Goal: Transaction & Acquisition: Book appointment/travel/reservation

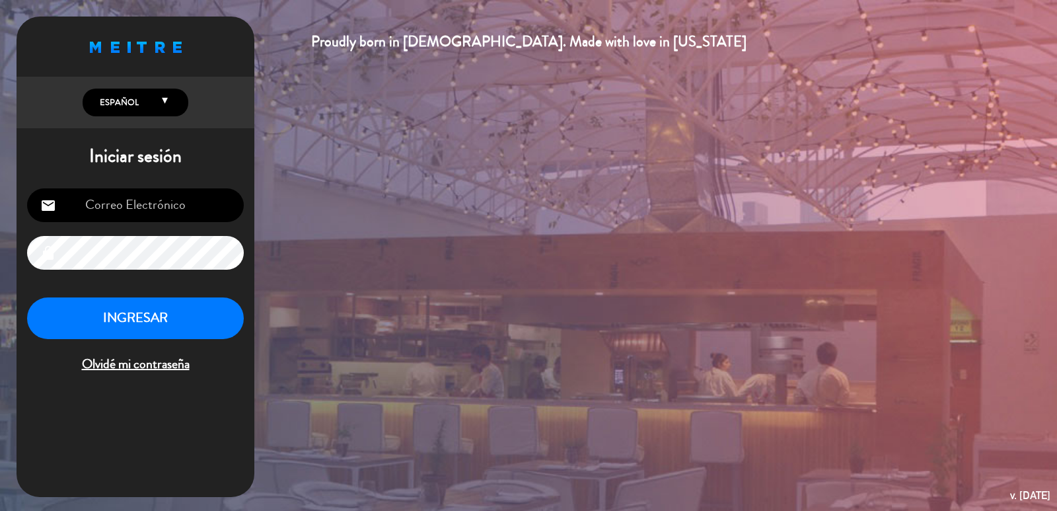
type input "[EMAIL_ADDRESS][DOMAIN_NAME]"
click at [158, 316] on button "INGRESAR" at bounding box center [135, 318] width 217 height 42
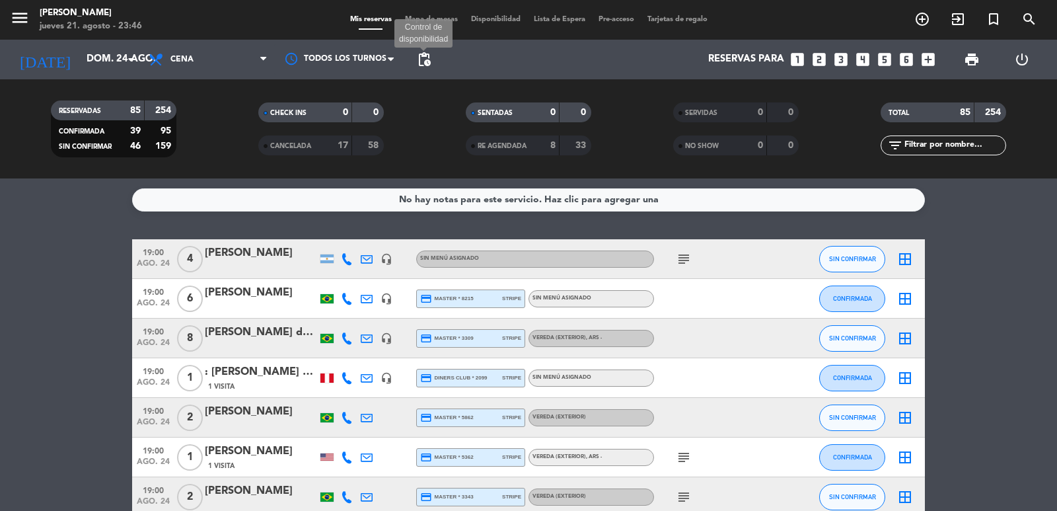
click at [427, 61] on span "pending_actions" at bounding box center [424, 60] width 16 height 16
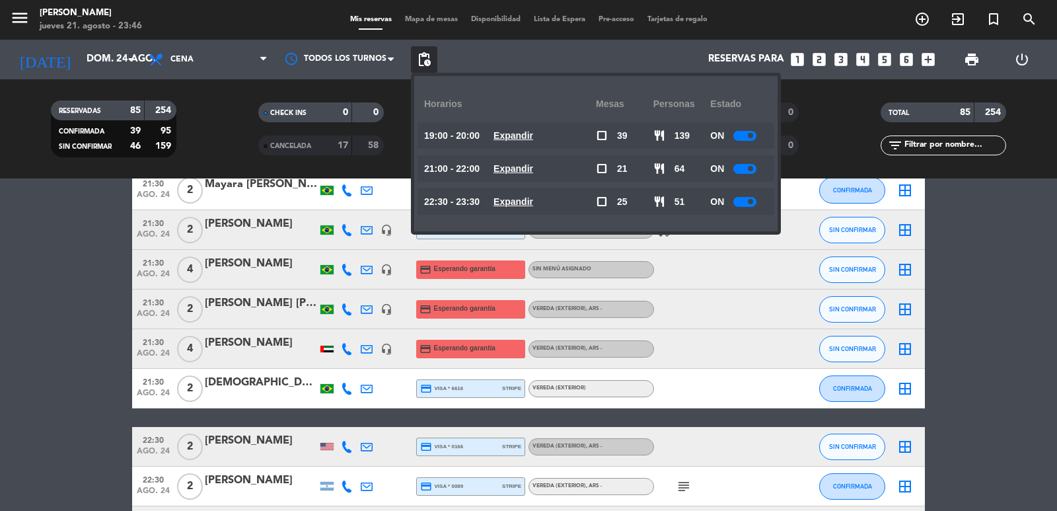
scroll to position [2379, 0]
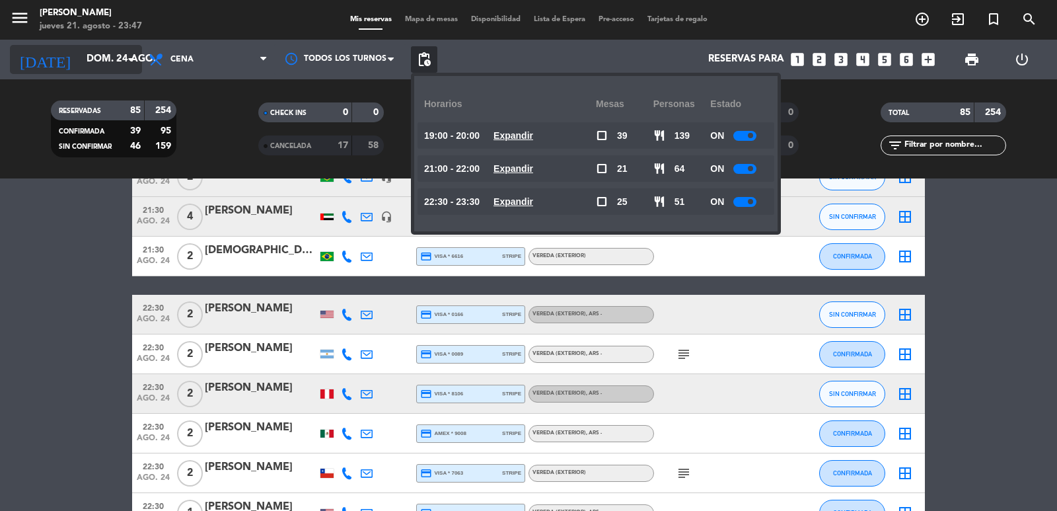
click at [120, 50] on input "dom. 24 ago." at bounding box center [144, 59] width 128 height 25
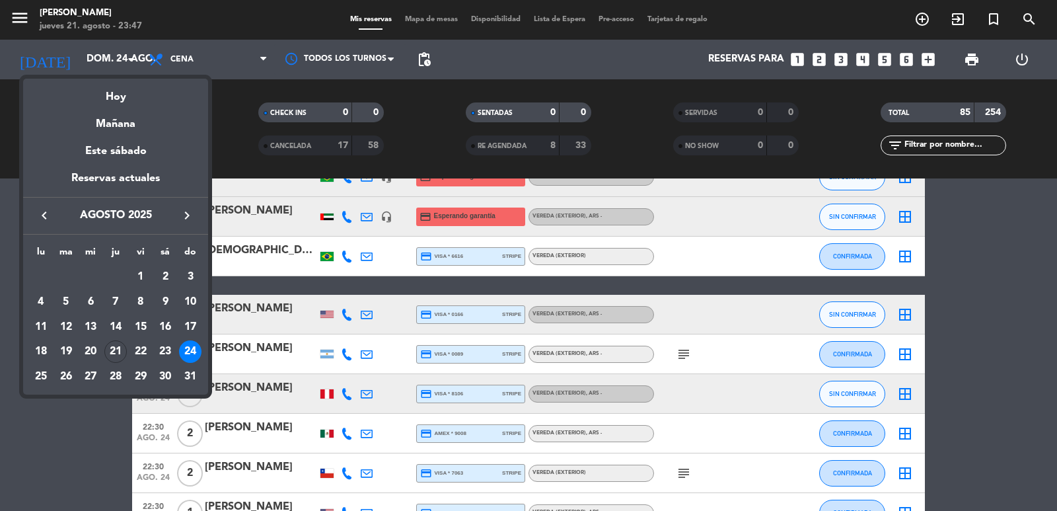
click at [171, 212] on span "agosto 2025" at bounding box center [115, 215] width 119 height 17
click at [192, 217] on icon "keyboard_arrow_right" at bounding box center [187, 215] width 16 height 16
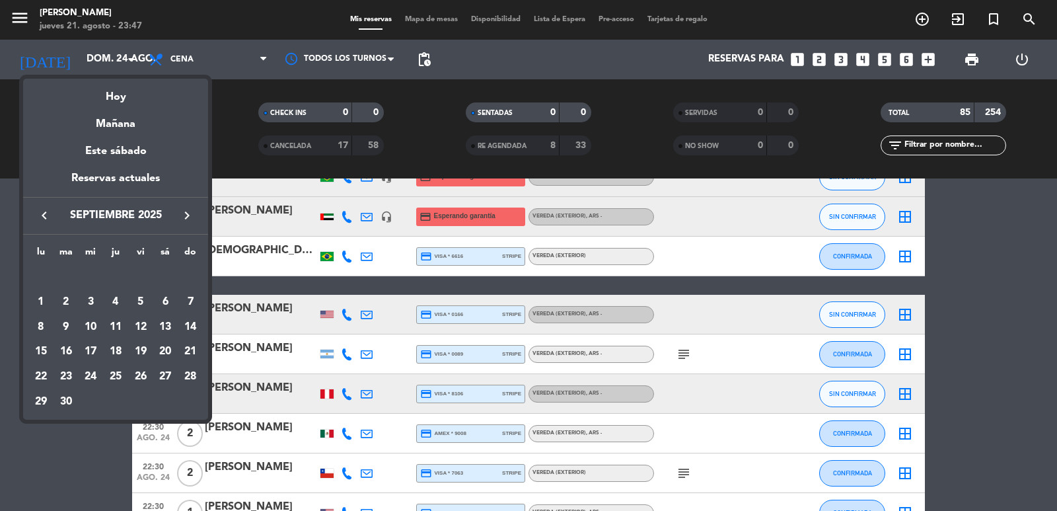
click at [190, 217] on icon "keyboard_arrow_right" at bounding box center [187, 215] width 16 height 16
click at [195, 271] on div "2" at bounding box center [190, 277] width 22 height 22
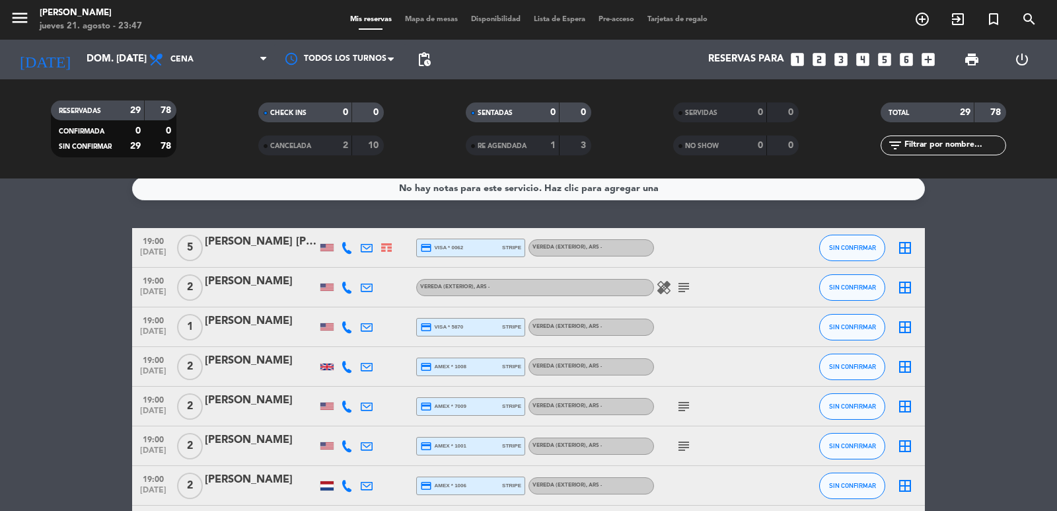
scroll to position [0, 0]
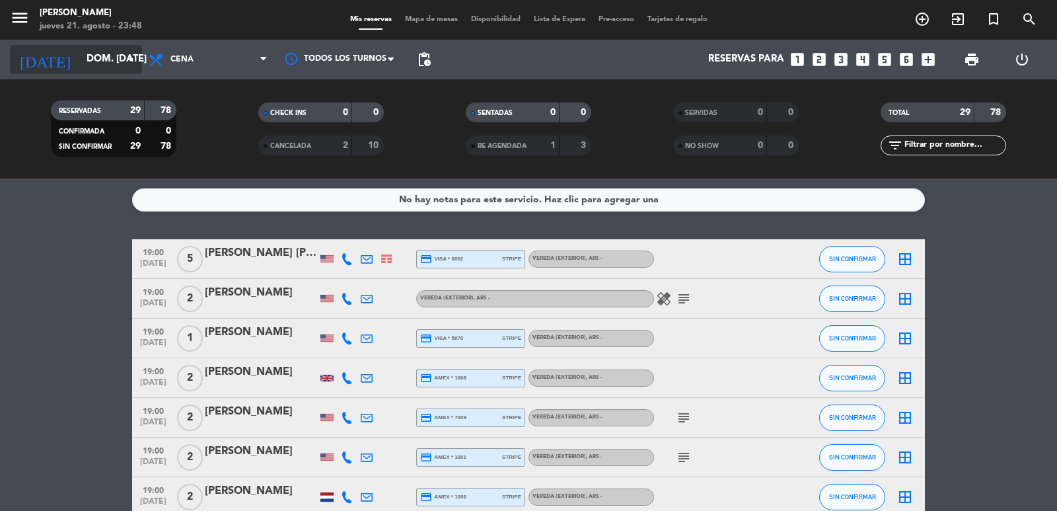
click at [44, 49] on icon "[DATE]" at bounding box center [45, 59] width 70 height 29
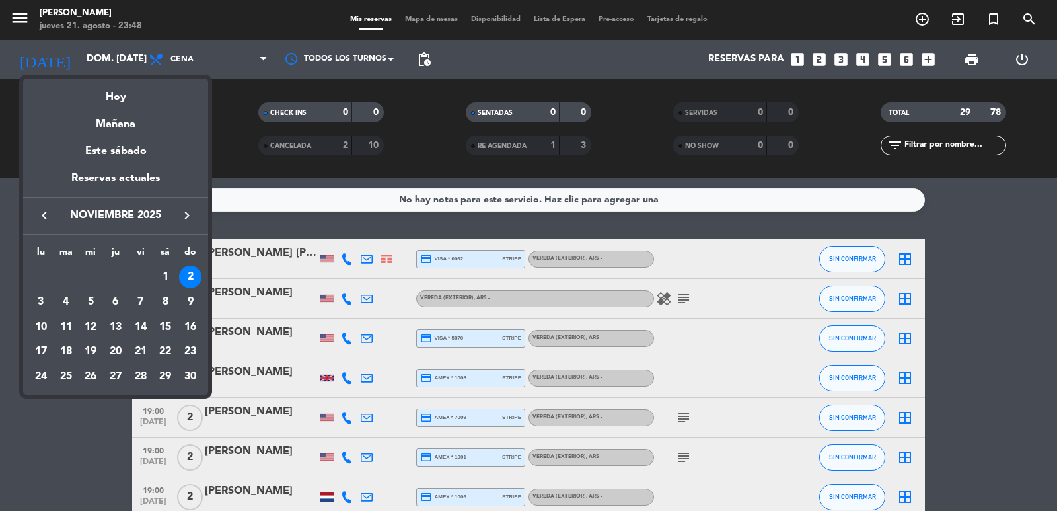
click at [52, 212] on button "keyboard_arrow_left" at bounding box center [44, 215] width 24 height 17
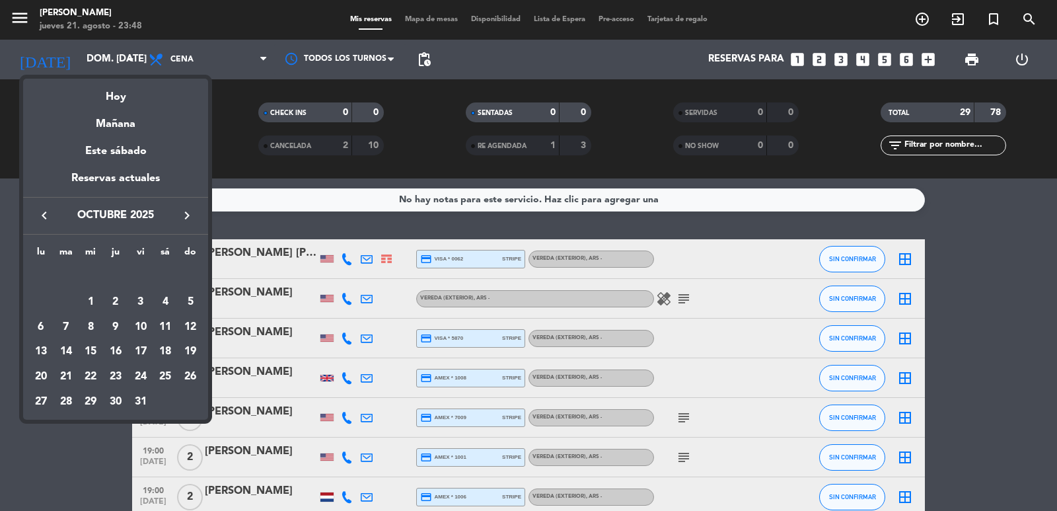
click at [52, 212] on icon "keyboard_arrow_left" at bounding box center [44, 215] width 16 height 16
click at [139, 376] on div "29" at bounding box center [140, 376] width 22 height 22
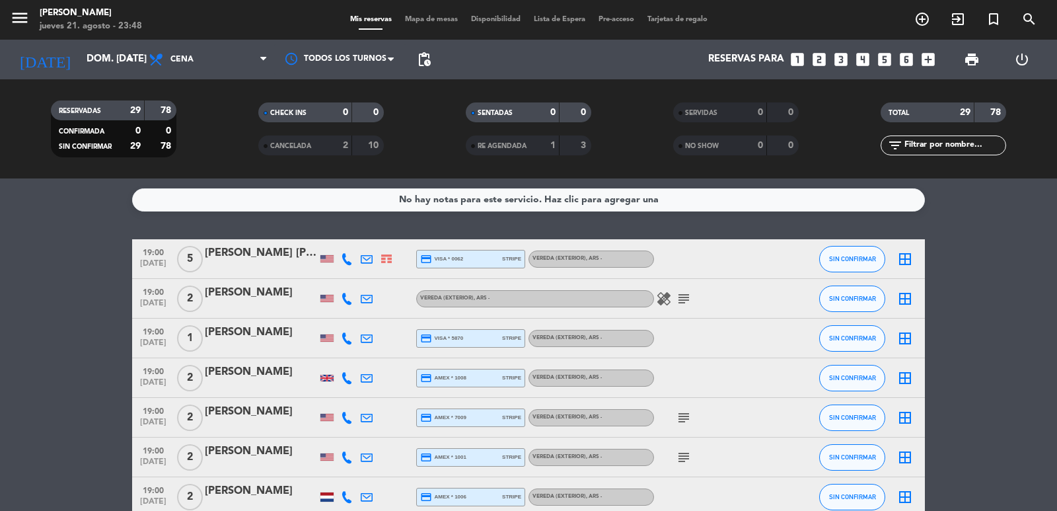
type input "vie. 29 ago."
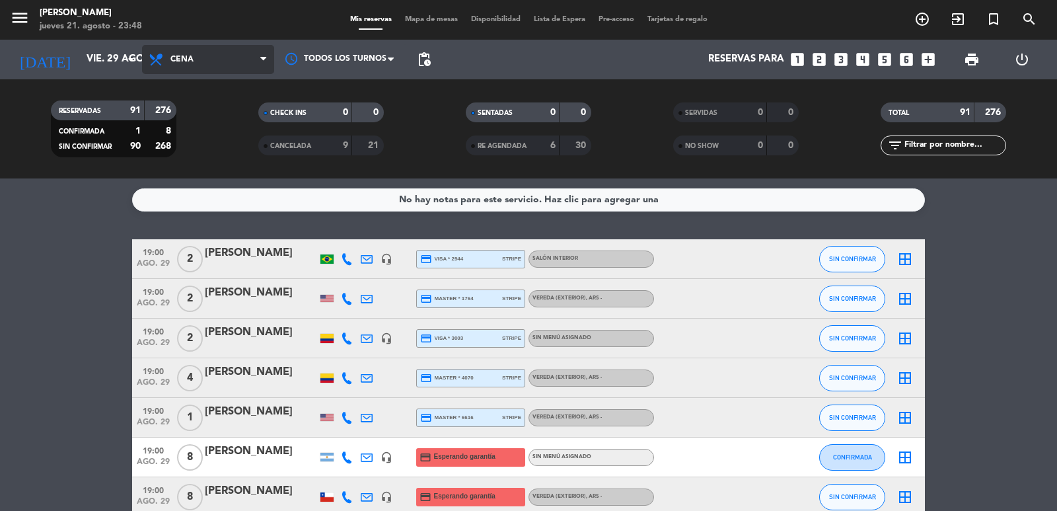
click at [242, 51] on span "Cena" at bounding box center [208, 59] width 132 height 29
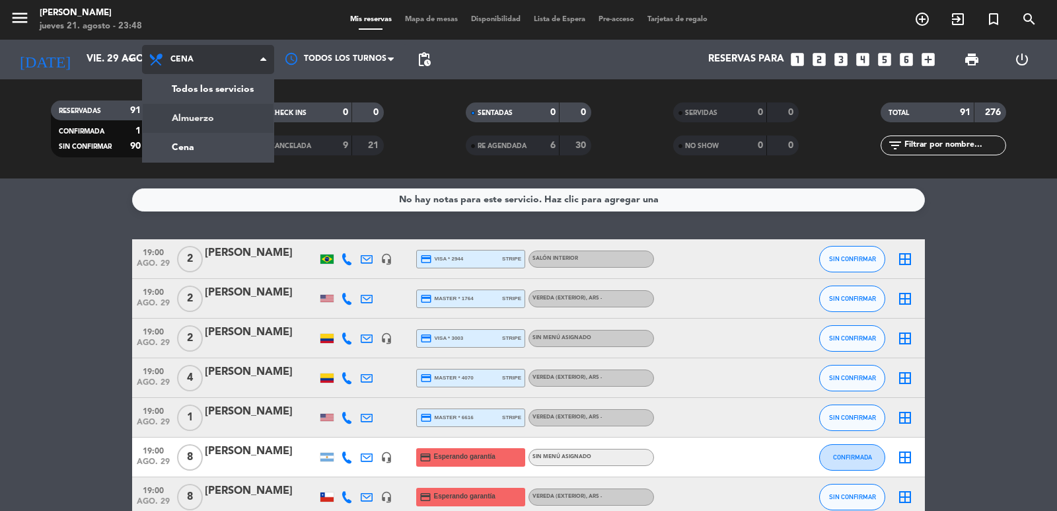
click at [217, 118] on div "menu [PERSON_NAME] jueves 21. agosto - 23:48 Mis reservas Mapa de mesas Disponi…" at bounding box center [528, 89] width 1057 height 178
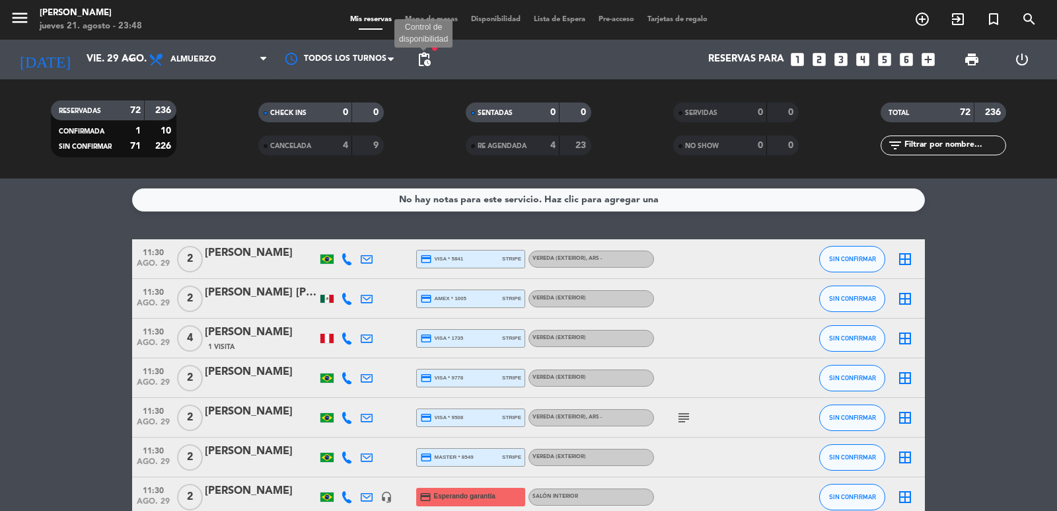
click at [427, 58] on span "pending_actions" at bounding box center [424, 60] width 16 height 16
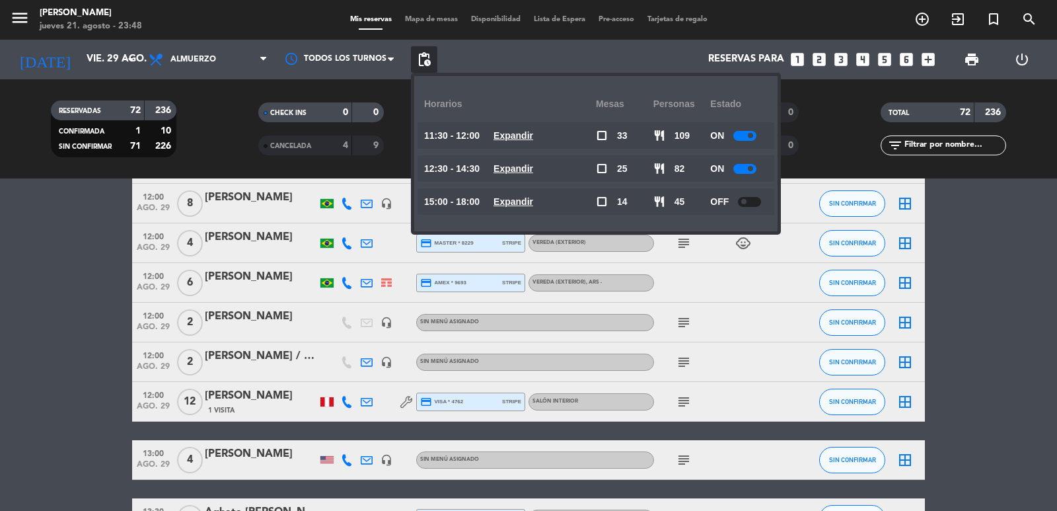
scroll to position [1057, 0]
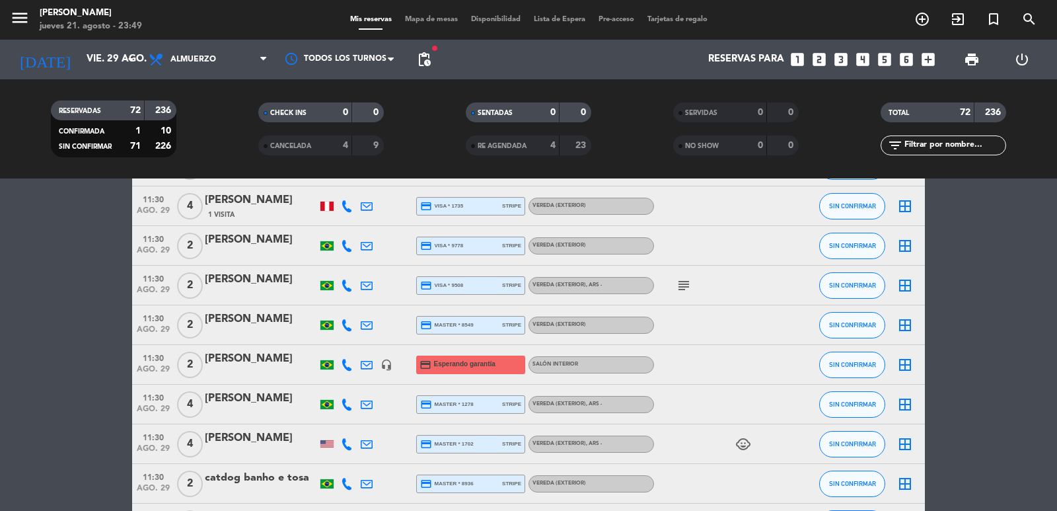
scroll to position [0, 0]
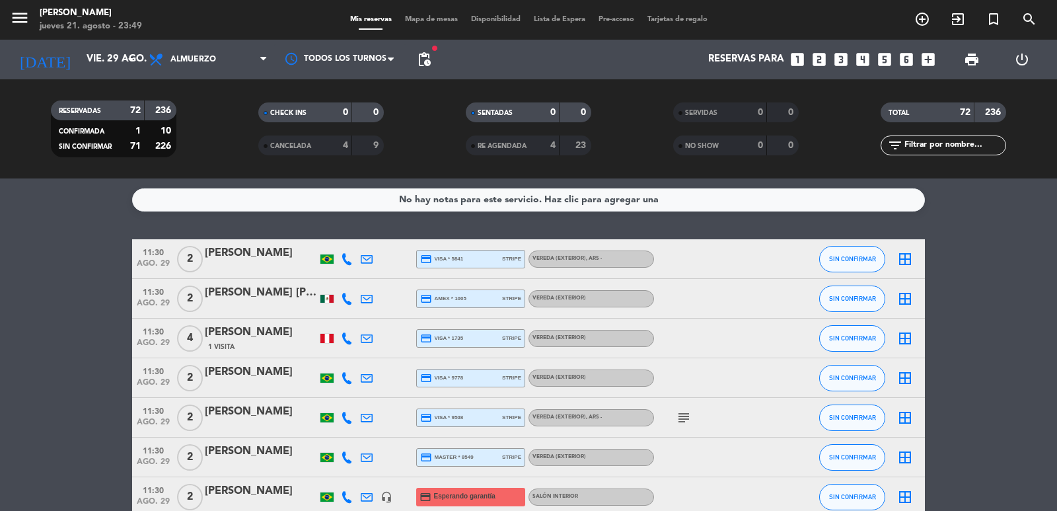
click at [823, 61] on icon "looks_two" at bounding box center [819, 59] width 17 height 17
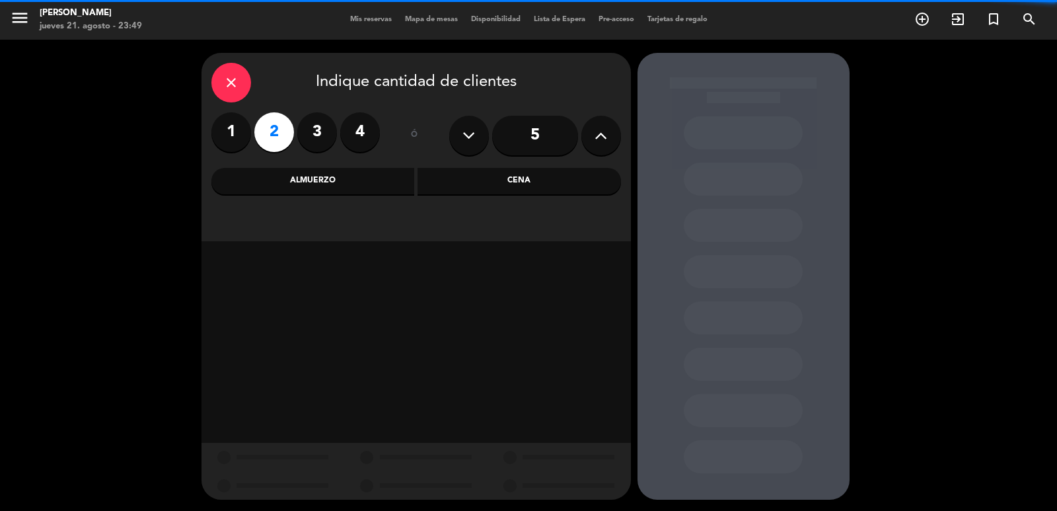
click at [377, 190] on div "Almuerzo" at bounding box center [312, 181] width 203 height 26
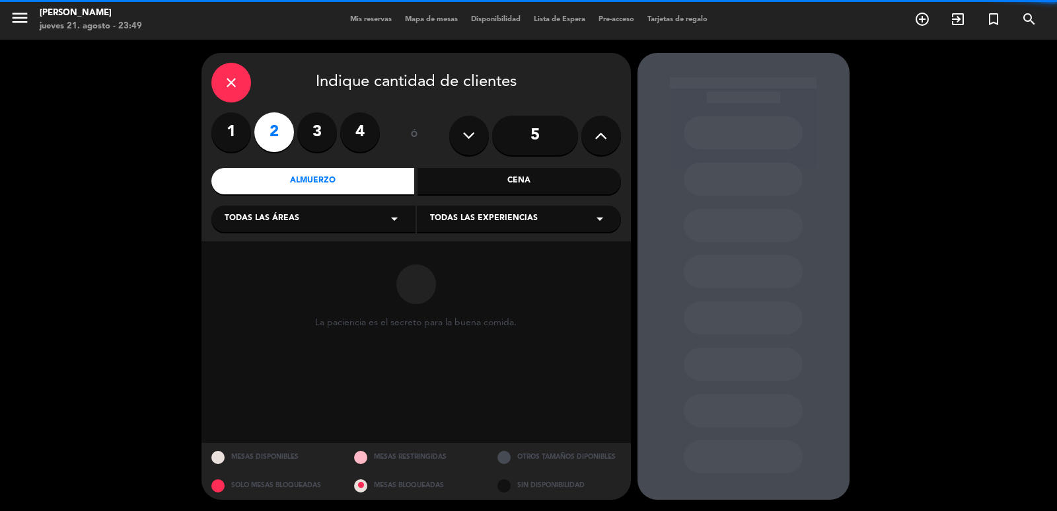
click at [354, 221] on div "Todas las áreas arrow_drop_down" at bounding box center [313, 218] width 204 height 26
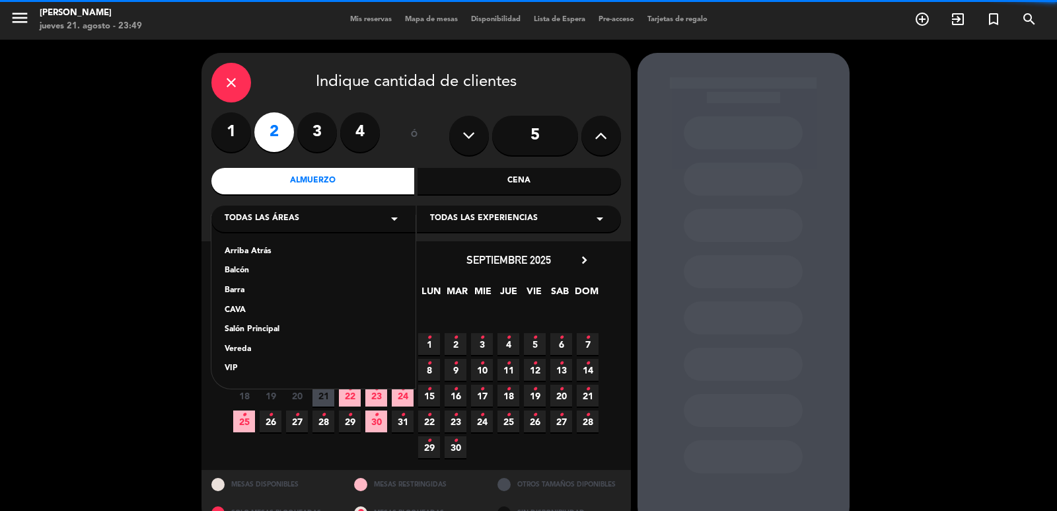
click at [267, 327] on div "Salón Principal" at bounding box center [314, 329] width 178 height 13
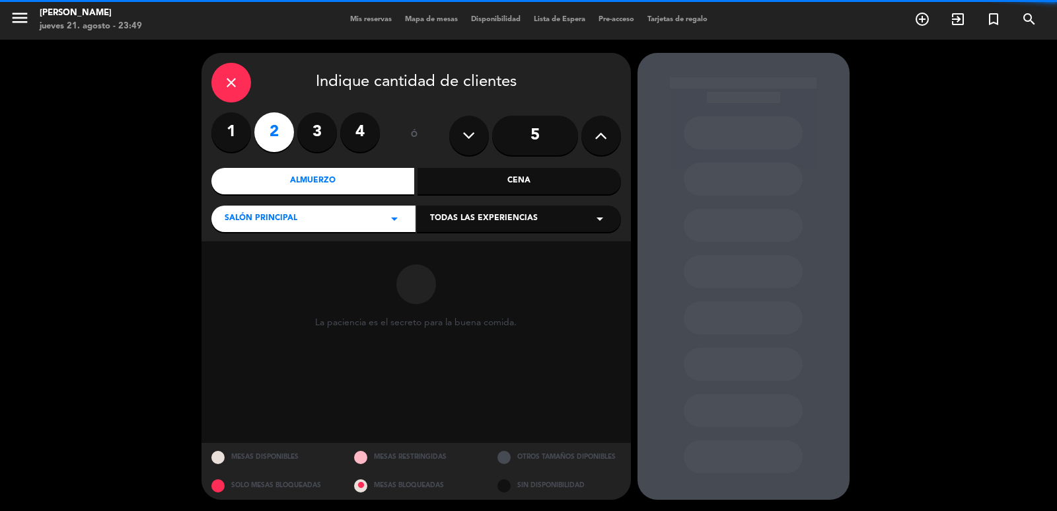
click at [478, 208] on div "Todas las experiencias arrow_drop_down" at bounding box center [519, 218] width 204 height 26
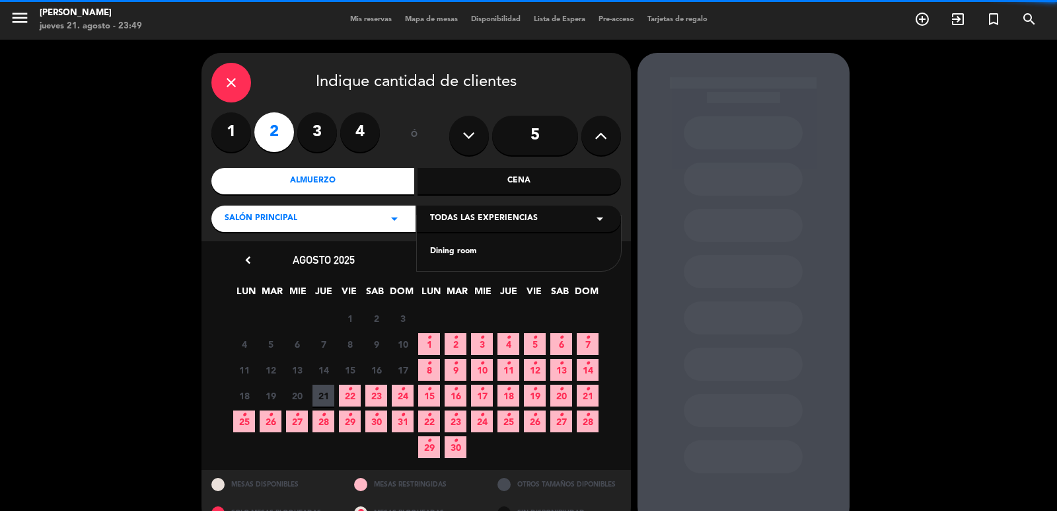
click at [466, 242] on div "Dining room" at bounding box center [519, 243] width 204 height 56
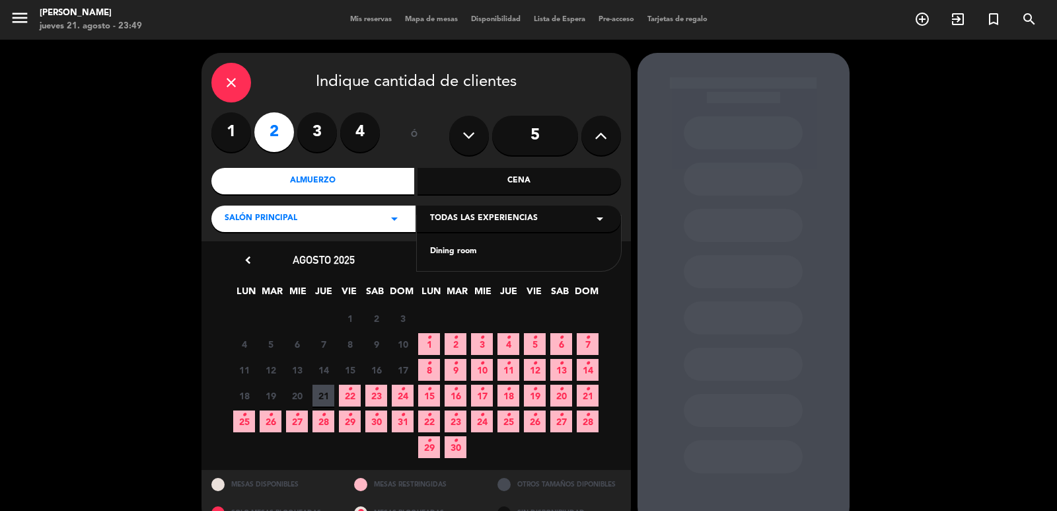
click at [480, 257] on div "Dining room" at bounding box center [519, 251] width 178 height 13
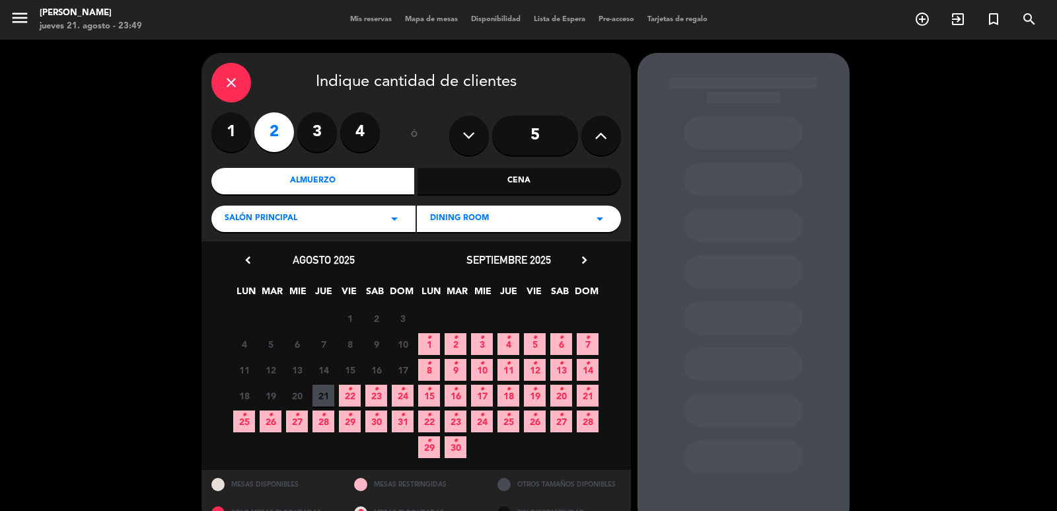
click at [406, 395] on span "24 •" at bounding box center [403, 396] width 22 height 22
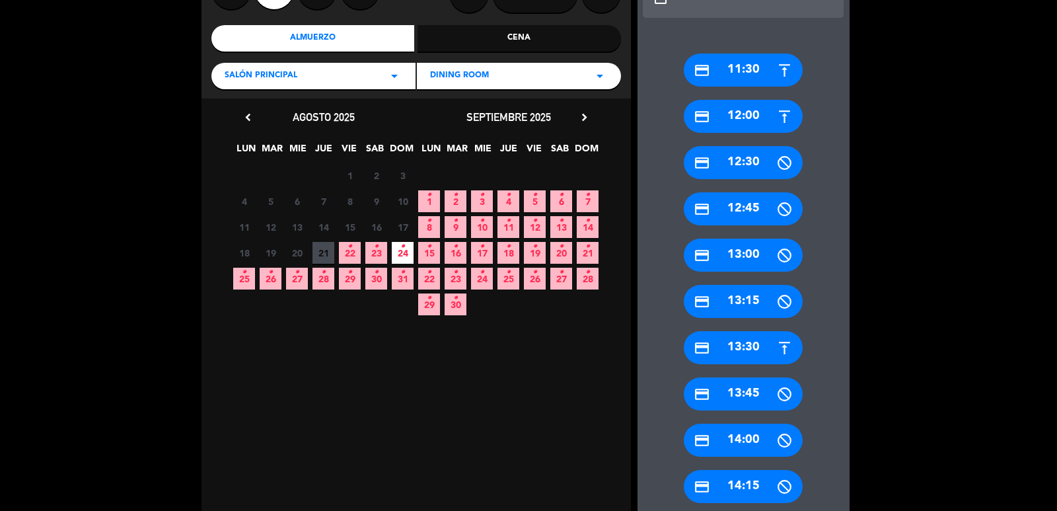
scroll to position [161, 0]
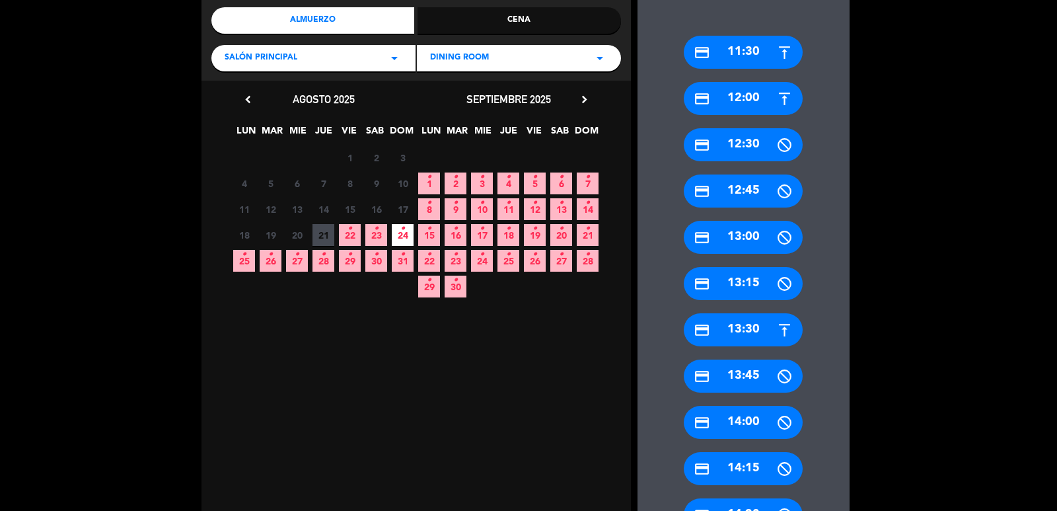
click at [751, 332] on div "credit_card 13:30" at bounding box center [743, 329] width 119 height 33
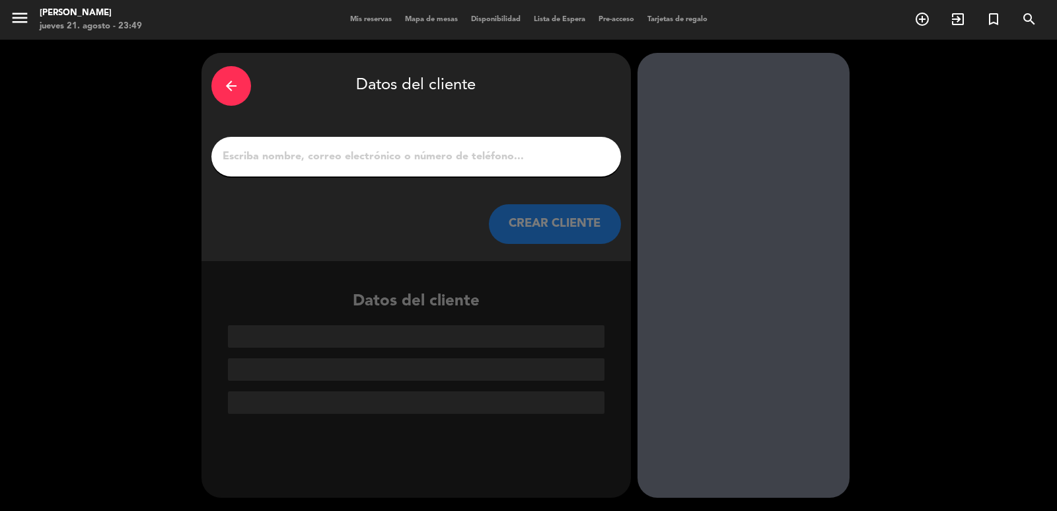
scroll to position [0, 0]
click at [383, 163] on input "1" at bounding box center [416, 156] width 390 height 18
paste input "[PERSON_NAME]"
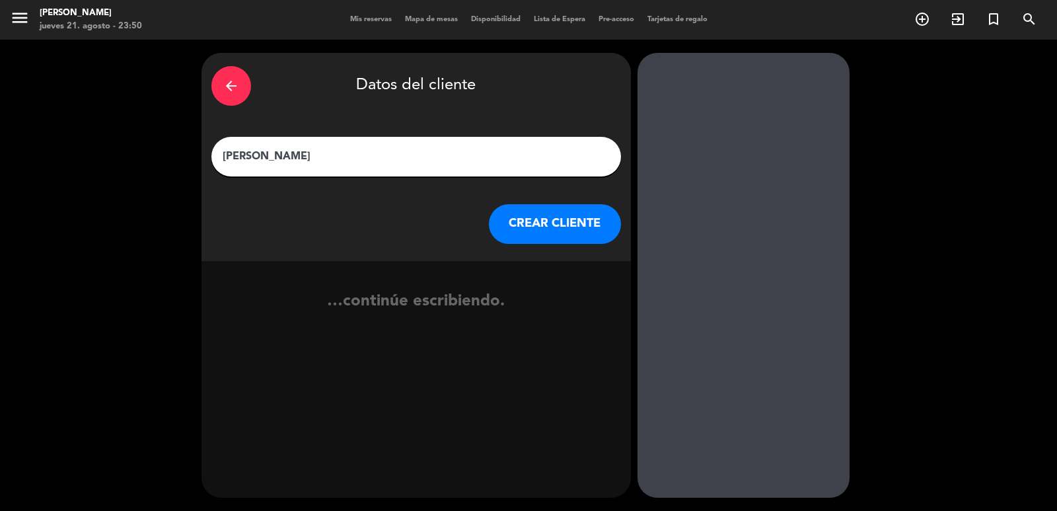
type input "[PERSON_NAME]"
click at [532, 219] on button "CREAR CLIENTE" at bounding box center [555, 224] width 132 height 40
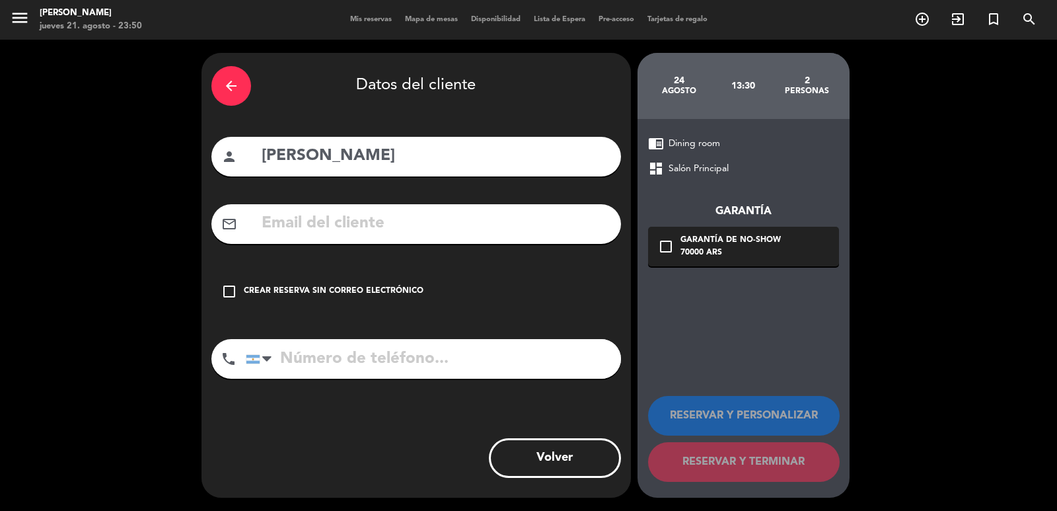
click at [412, 289] on div "Crear reserva sin correo electrónico" at bounding box center [334, 291] width 180 height 13
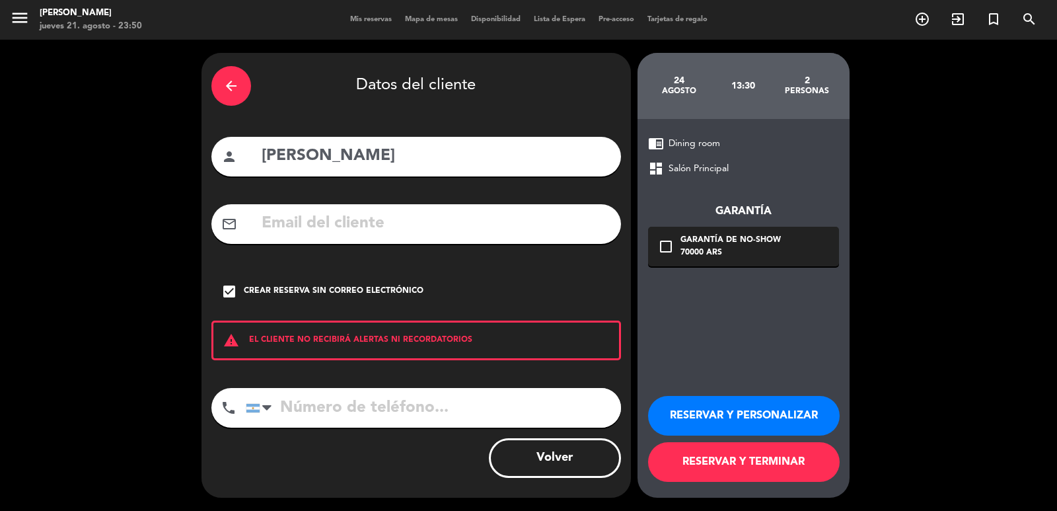
click at [728, 414] on button "RESERVAR Y PERSONALIZAR" at bounding box center [744, 416] width 192 height 40
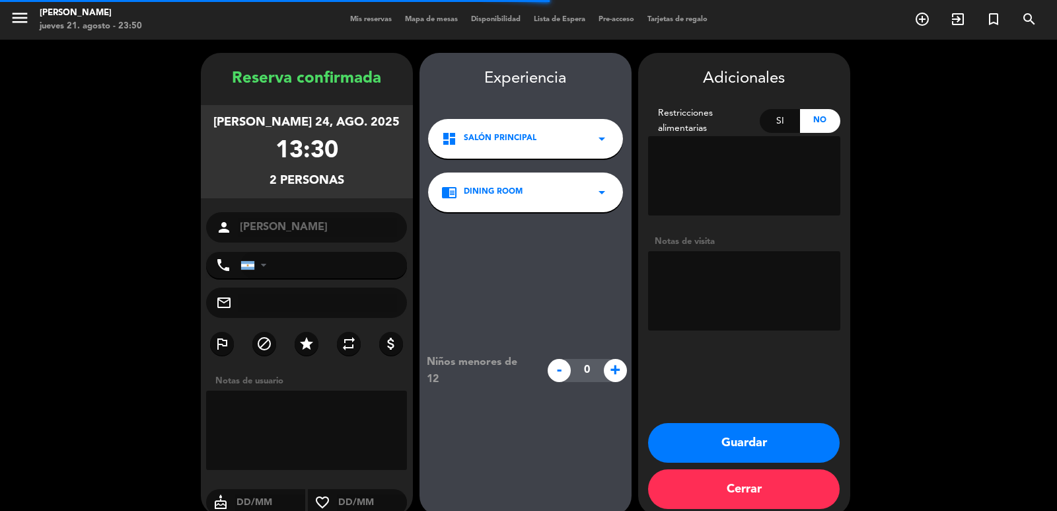
scroll to position [18, 0]
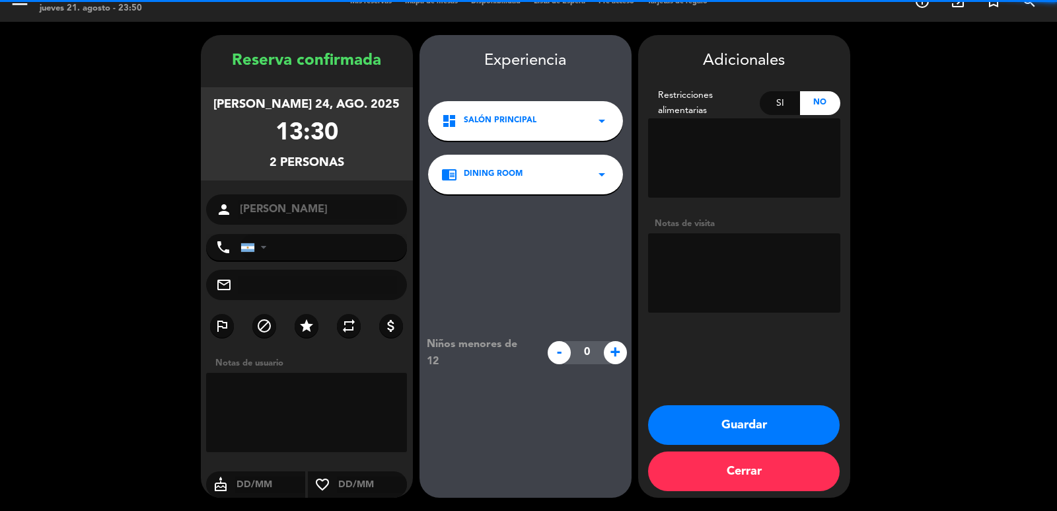
click at [741, 281] on textarea at bounding box center [744, 272] width 192 height 79
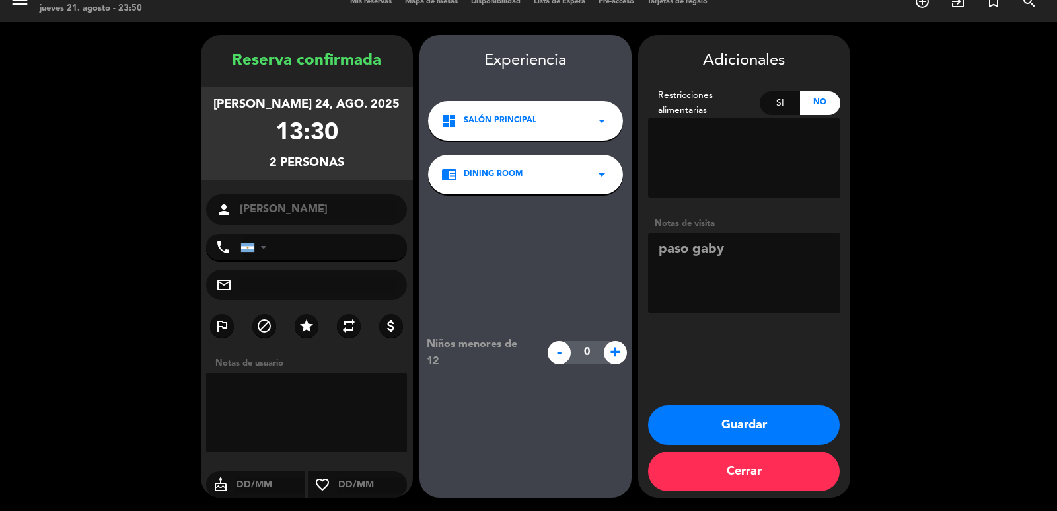
type textarea "paso gaby"
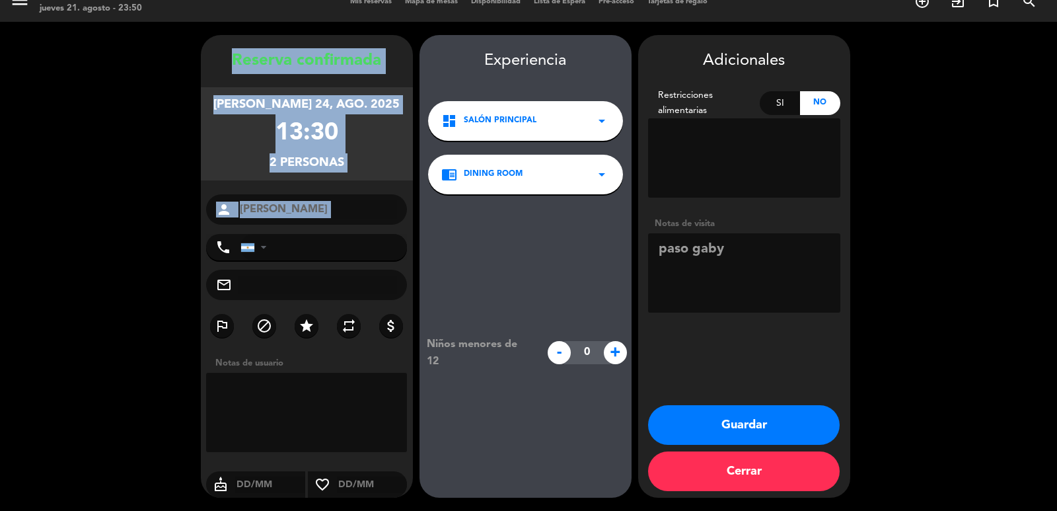
drag, startPoint x: 229, startPoint y: 61, endPoint x: 400, endPoint y: 230, distance: 240.6
click at [400, 230] on div "Reserva confirmada [PERSON_NAME] 24, ago. 2025 13:30 2 personas person [PERSON_…" at bounding box center [307, 279] width 212 height 462
copy div "Reserva confirmada [PERSON_NAME] 24, ago. 2025 13:30 2 personas person"
click at [703, 415] on button "Guardar" at bounding box center [744, 425] width 192 height 40
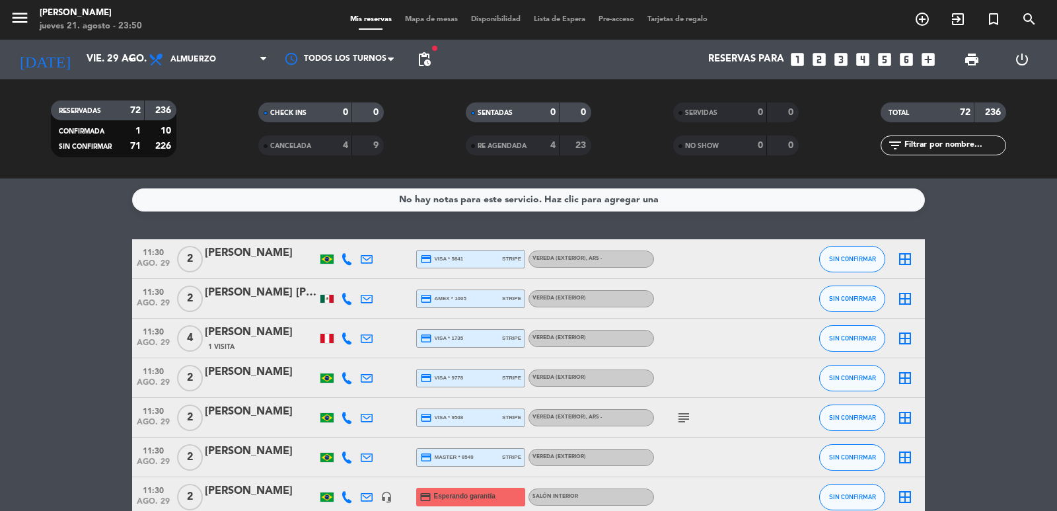
click at [908, 57] on icon "looks_6" at bounding box center [906, 59] width 17 height 17
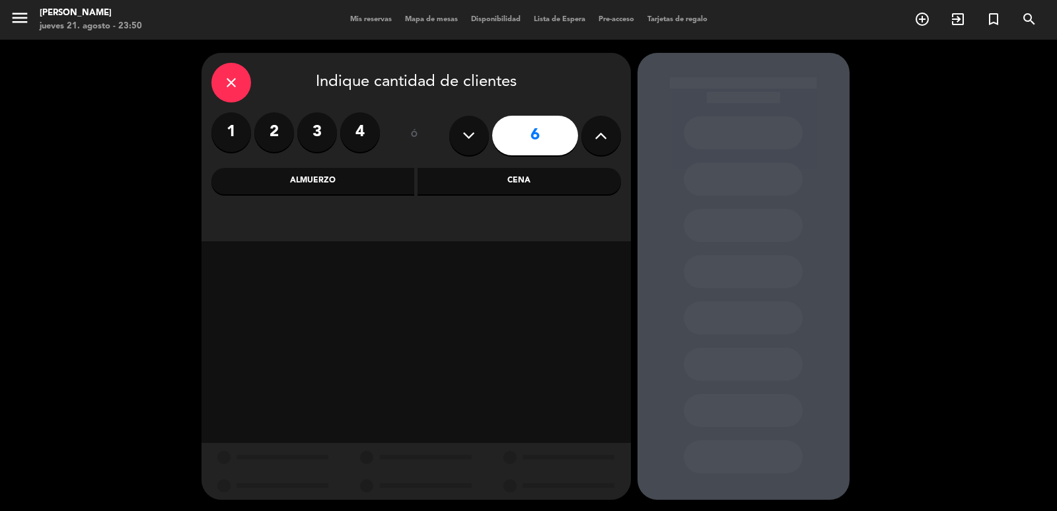
click at [346, 170] on div "Almuerzo" at bounding box center [312, 181] width 203 height 26
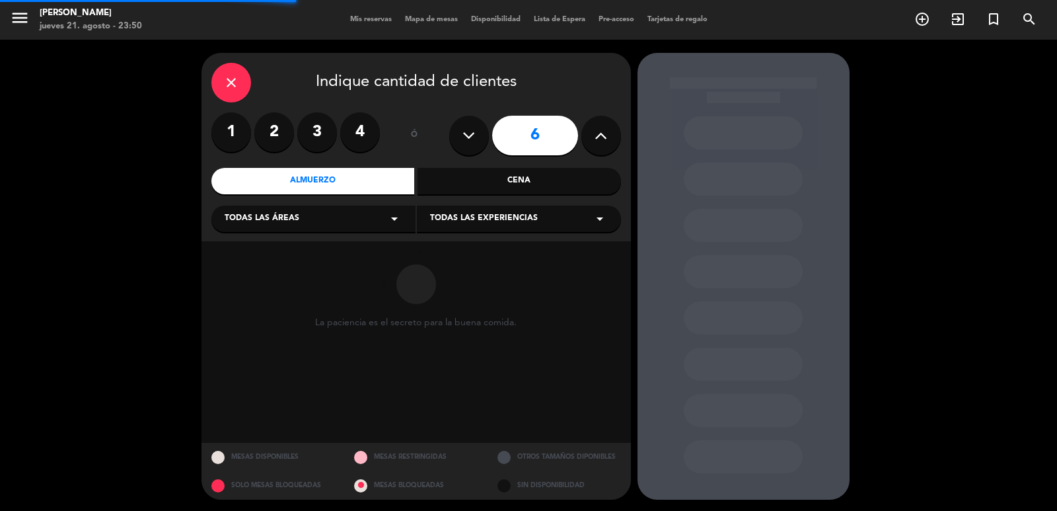
click at [346, 229] on div "Todas las áreas arrow_drop_down" at bounding box center [313, 218] width 204 height 26
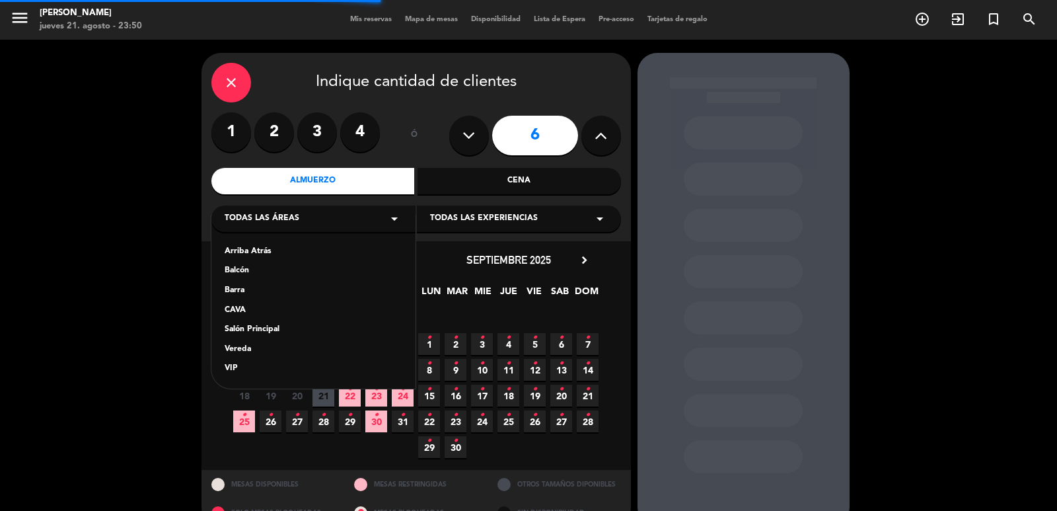
drag, startPoint x: 298, startPoint y: 332, endPoint x: 305, endPoint y: 323, distance: 11.4
click at [298, 332] on div "Salón Principal" at bounding box center [314, 329] width 178 height 13
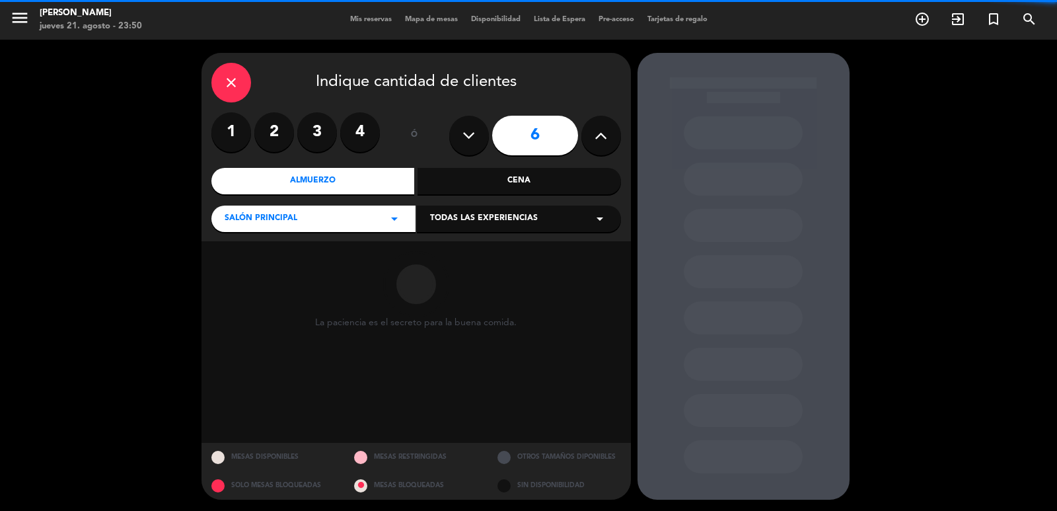
click at [484, 219] on span "Todas las experiencias" at bounding box center [484, 218] width 108 height 13
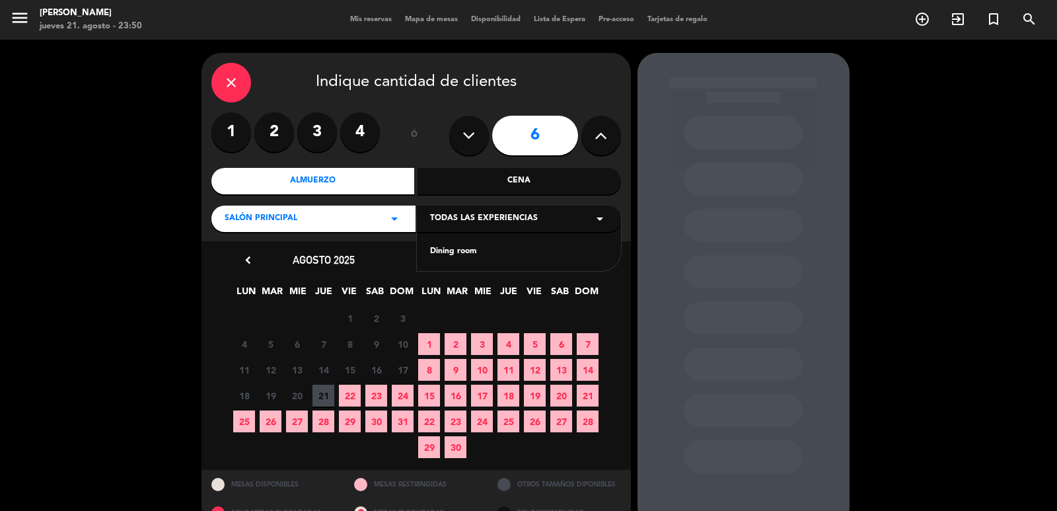
click at [449, 255] on div "Dining room" at bounding box center [519, 251] width 178 height 13
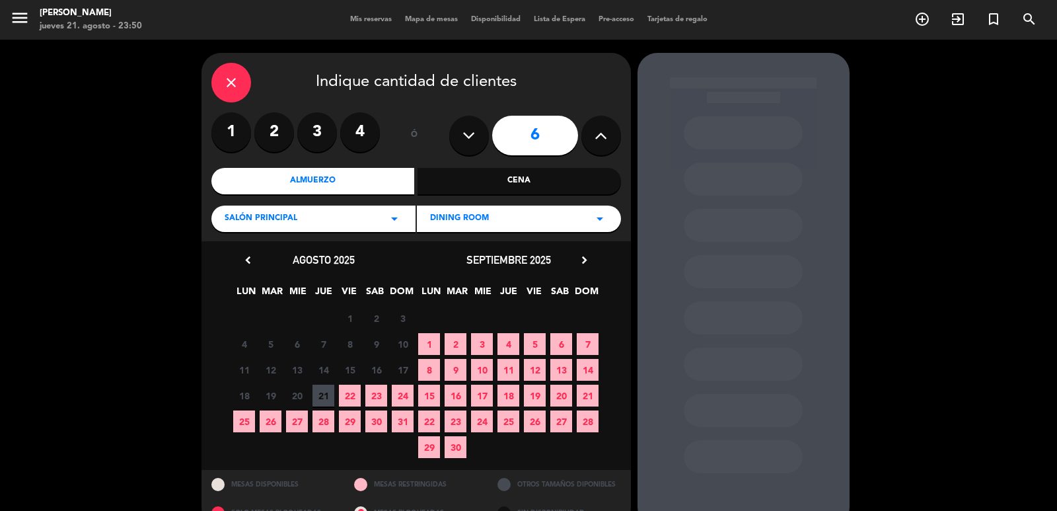
click at [346, 388] on span "22" at bounding box center [350, 396] width 22 height 22
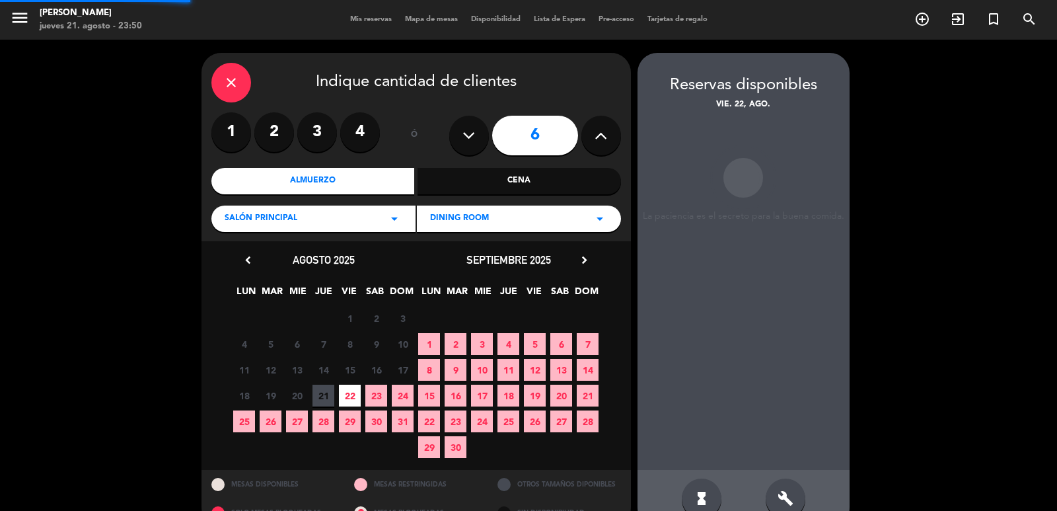
scroll to position [28, 0]
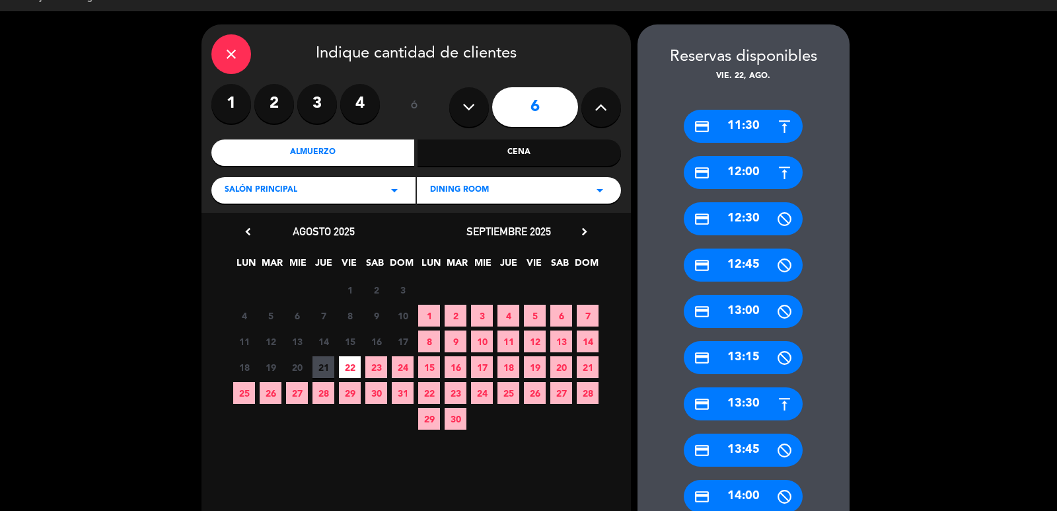
click at [753, 302] on div "credit_card 13:00" at bounding box center [743, 311] width 119 height 33
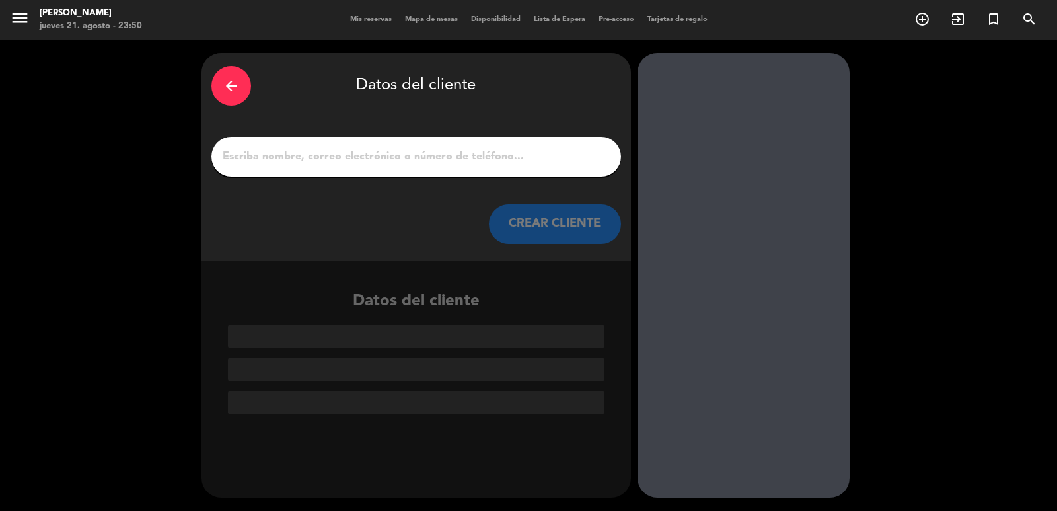
click at [340, 164] on input "1" at bounding box center [416, 156] width 390 height 18
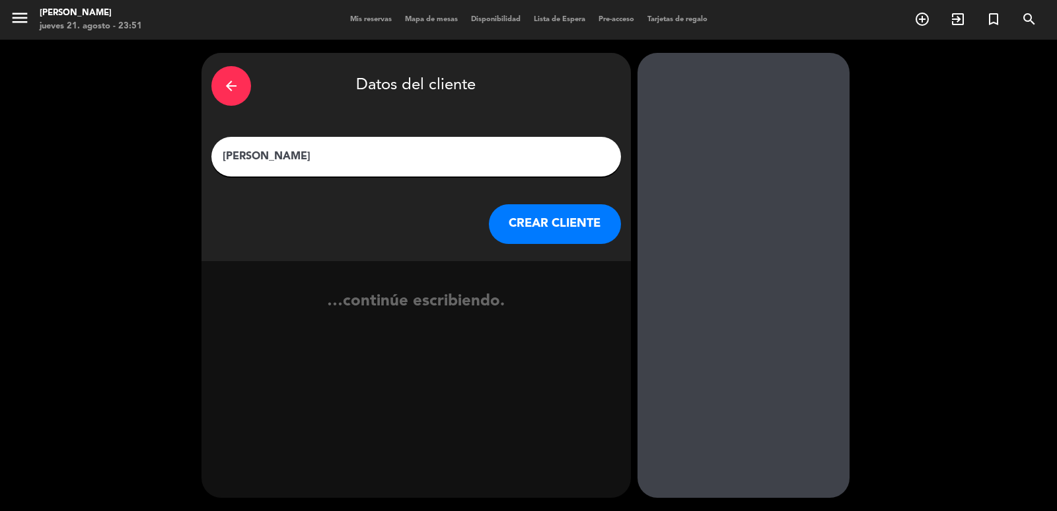
type input "[PERSON_NAME]"
click at [509, 221] on button "CREAR CLIENTE" at bounding box center [555, 224] width 132 height 40
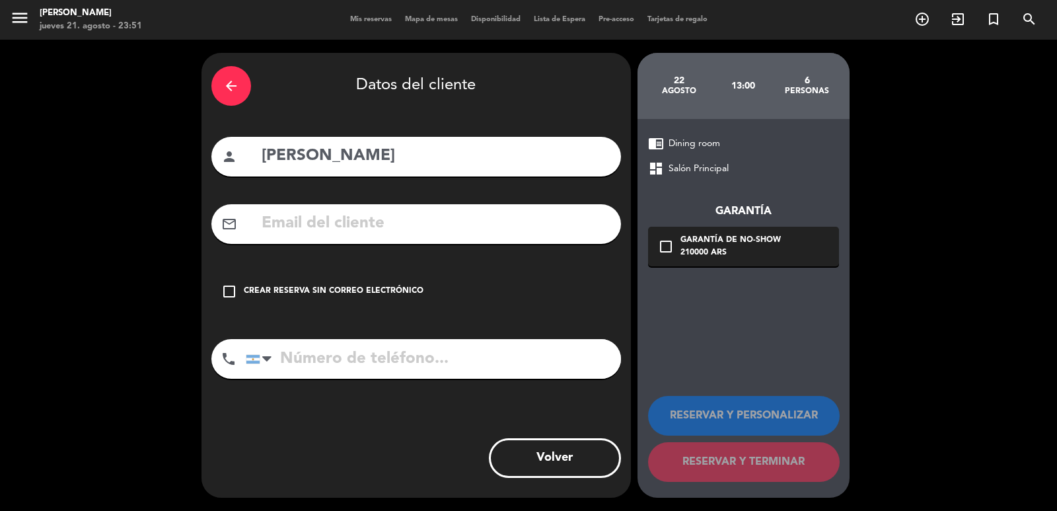
click at [427, 229] on input "text" at bounding box center [435, 223] width 351 height 27
paste input "[EMAIL_ADDRESS][DOMAIN_NAME]"
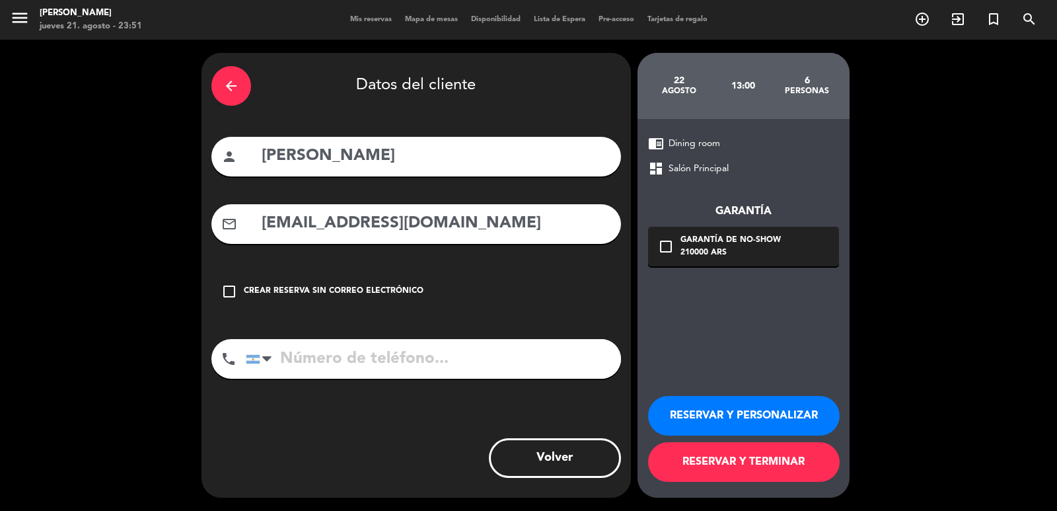
type input "[EMAIL_ADDRESS][DOMAIN_NAME]"
drag, startPoint x: 350, startPoint y: 367, endPoint x: 179, endPoint y: 205, distance: 234.6
click at [349, 367] on input "tel" at bounding box center [433, 359] width 375 height 40
click at [439, 355] on input "tel" at bounding box center [433, 359] width 375 height 40
paste input "1157139469"
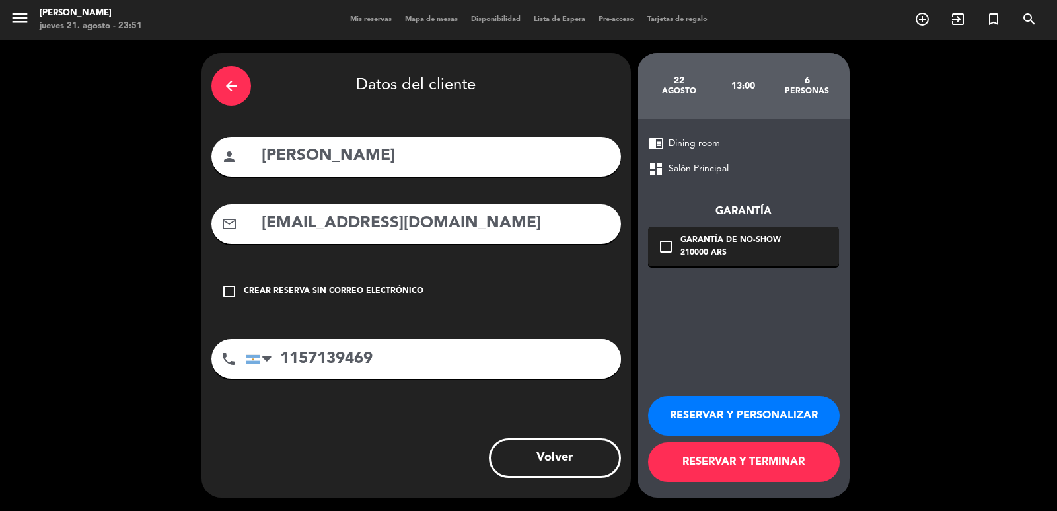
type input "1157139469"
click at [674, 239] on div "check_box_outline_blank Garantía de no-show 210000 ARS" at bounding box center [743, 247] width 191 height 40
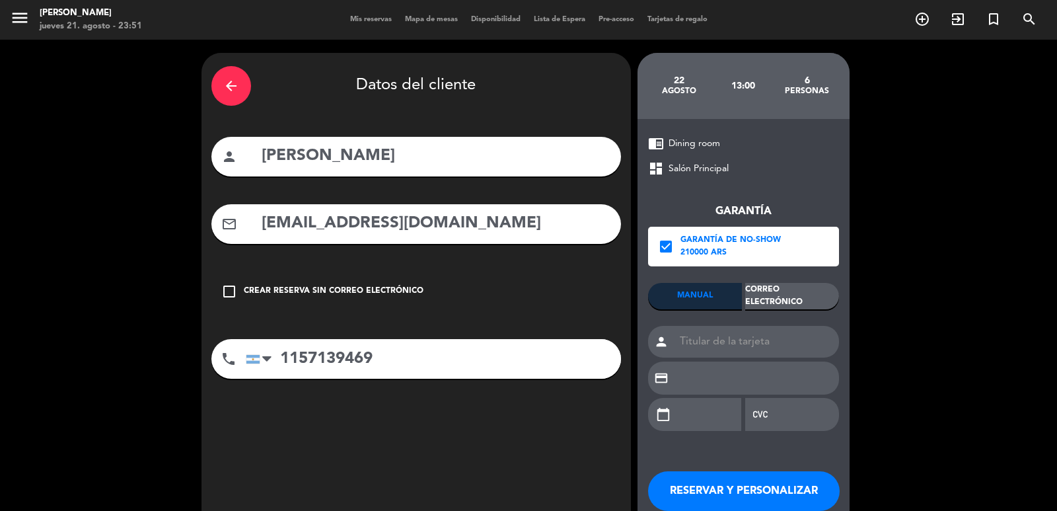
click at [762, 290] on div "Correo Electrónico" at bounding box center [792, 296] width 94 height 26
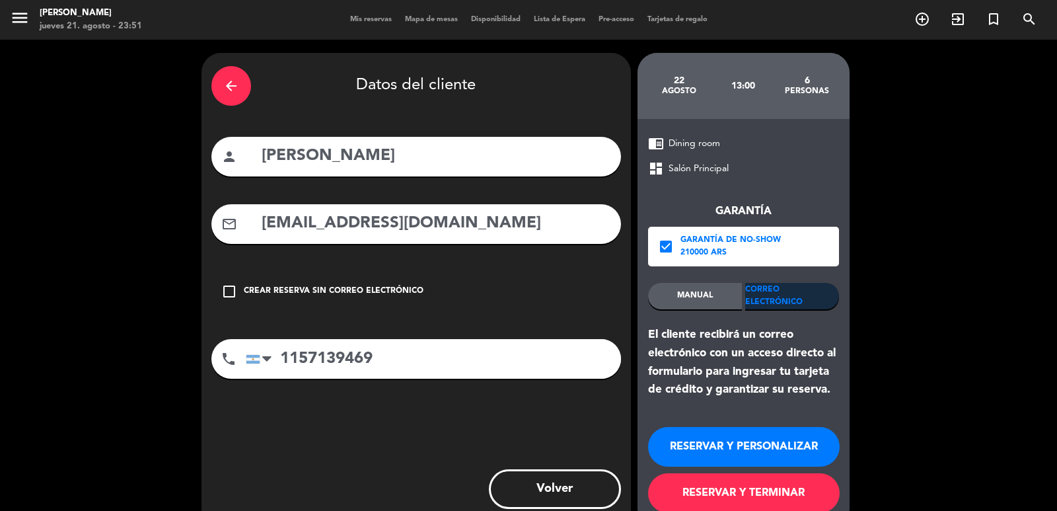
click at [772, 451] on button "RESERVAR Y PERSONALIZAR" at bounding box center [744, 447] width 192 height 40
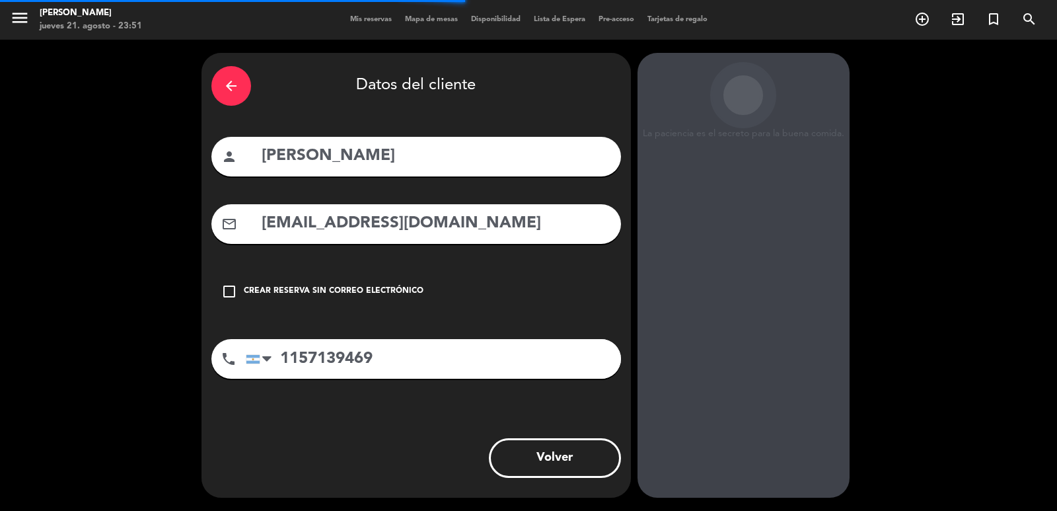
scroll to position [18, 0]
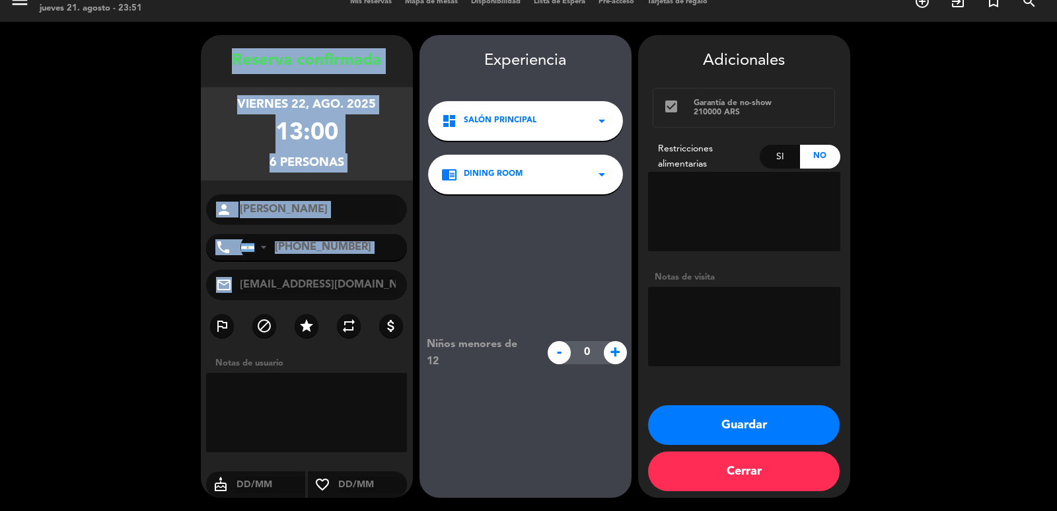
drag, startPoint x: 244, startPoint y: 75, endPoint x: 411, endPoint y: 289, distance: 271.7
click at [411, 289] on div "Reserva confirmada viernes 22, ago. 2025 13:00 6 personas person [PERSON_NAME] …" at bounding box center [307, 279] width 212 height 462
copy div "Loremip dolorsitam consect 52, adi. 3697 37:96 7 elitsedd eiusmo tempo Incidi U…"
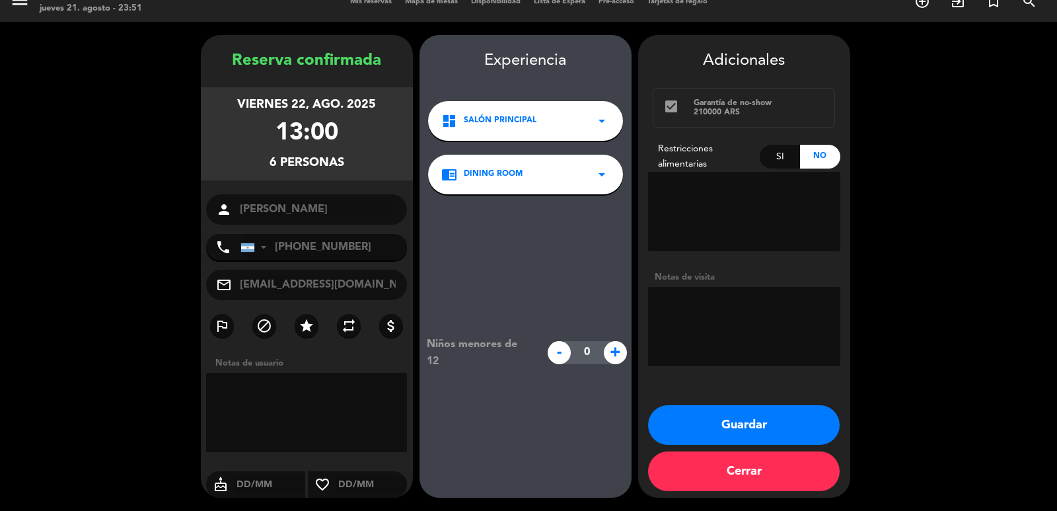
click at [757, 332] on textarea at bounding box center [744, 326] width 192 height 79
type textarea "mesa 10 o r2 paso [PERSON_NAME]"
click at [718, 419] on button "Guardar" at bounding box center [744, 425] width 192 height 40
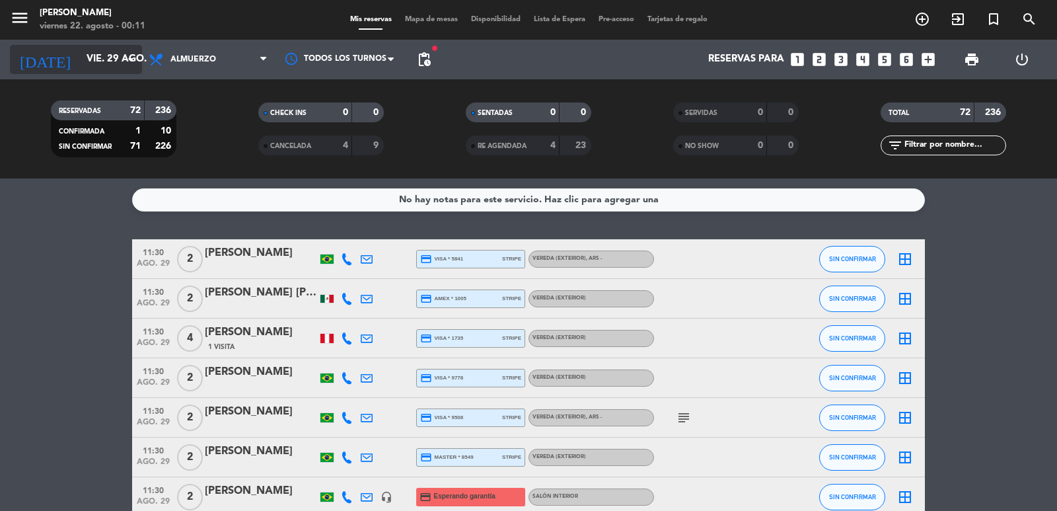
click at [102, 61] on input "vie. 29 ago." at bounding box center [144, 59] width 128 height 25
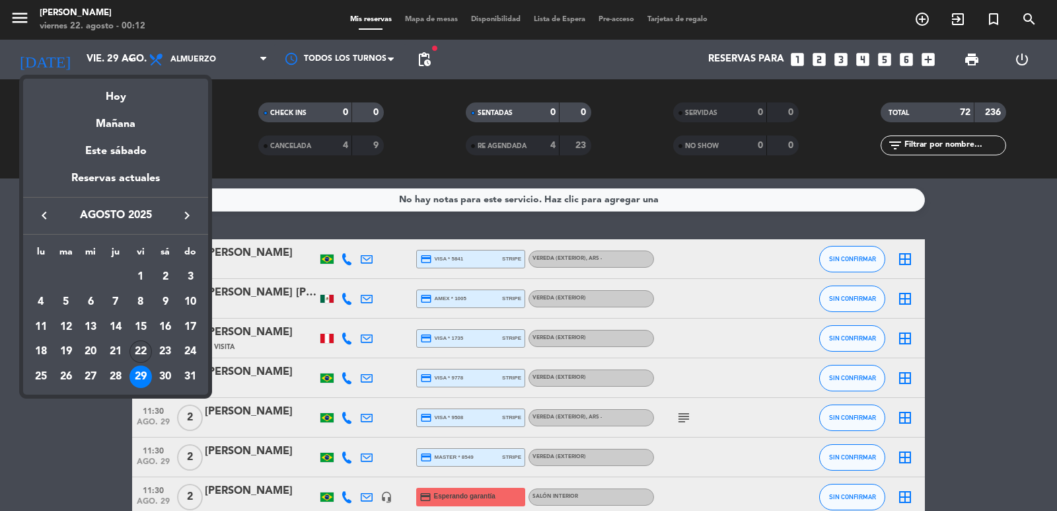
click at [133, 351] on div "22" at bounding box center [140, 351] width 22 height 22
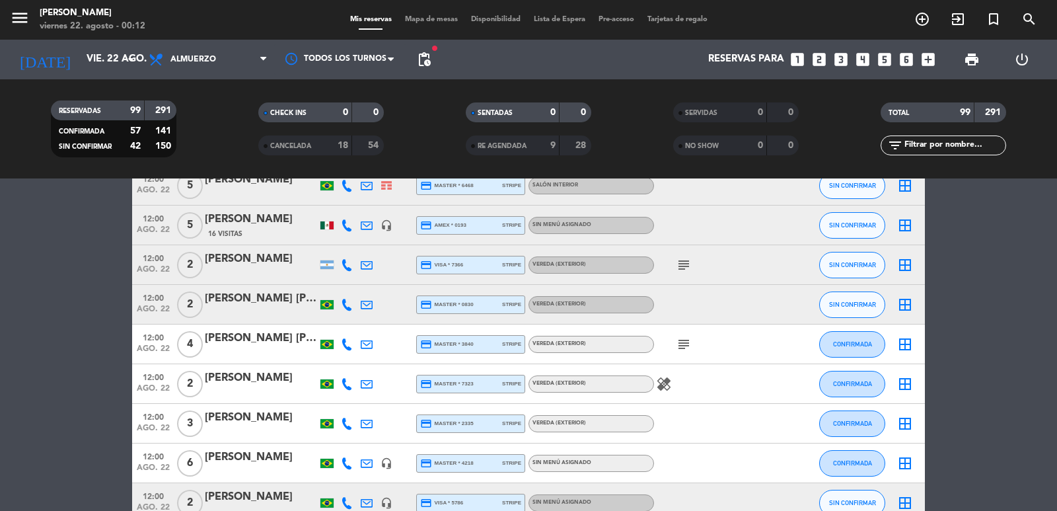
scroll to position [1718, 0]
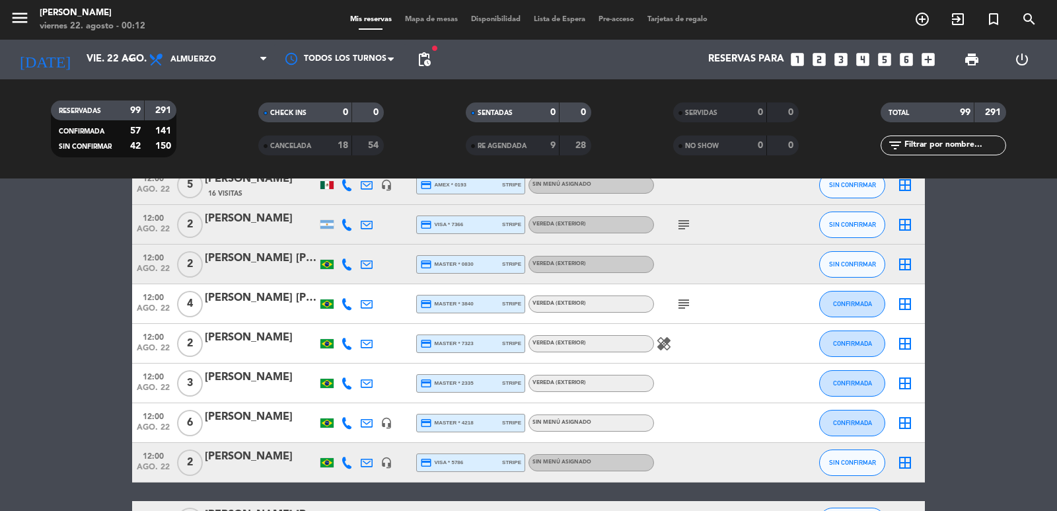
click at [242, 410] on div "[PERSON_NAME]" at bounding box center [261, 416] width 112 height 17
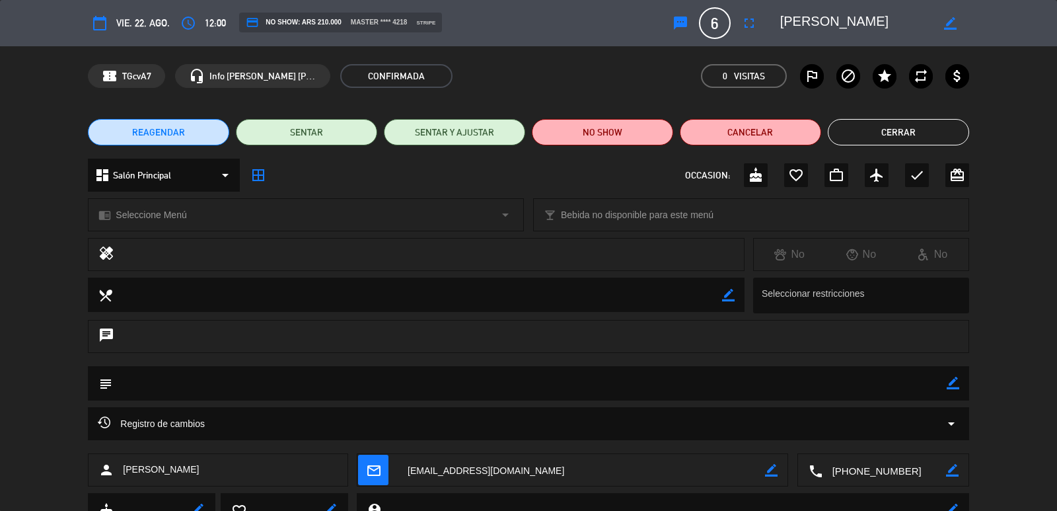
scroll to position [55, 0]
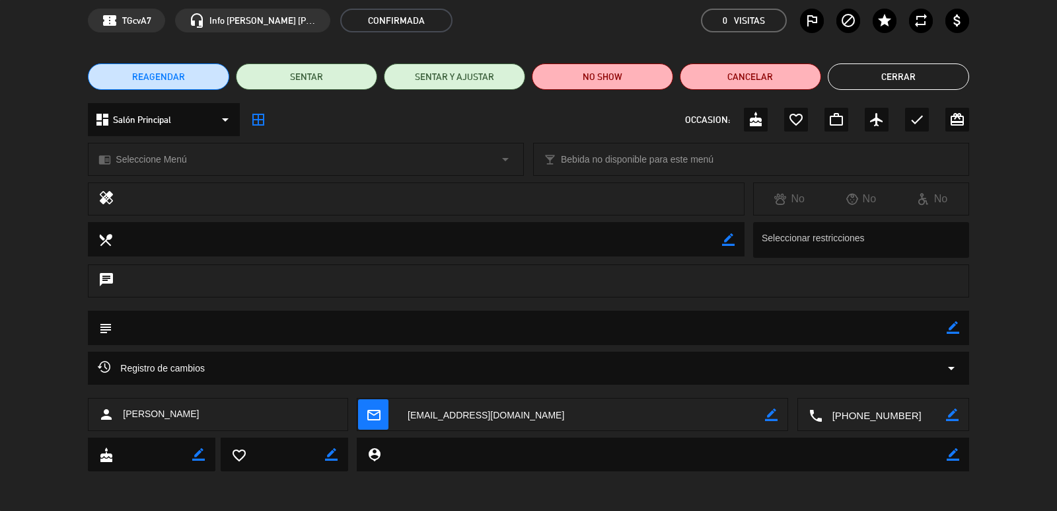
click at [877, 418] on textarea at bounding box center [885, 414] width 124 height 33
click at [877, 378] on span "Click para copiar" at bounding box center [866, 382] width 69 height 14
click at [880, 80] on button "Cerrar" at bounding box center [898, 76] width 141 height 26
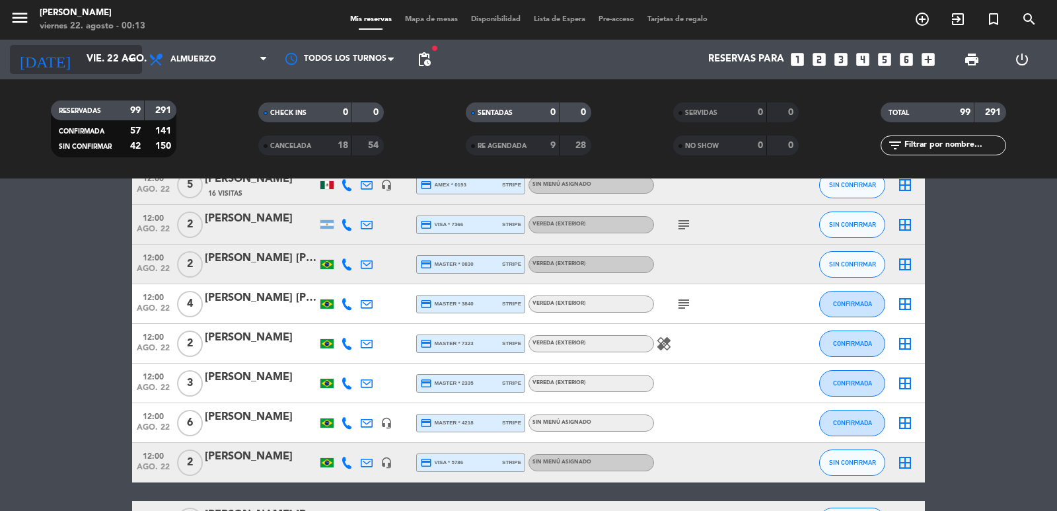
click at [80, 59] on input "vie. 22 ago." at bounding box center [144, 59] width 128 height 25
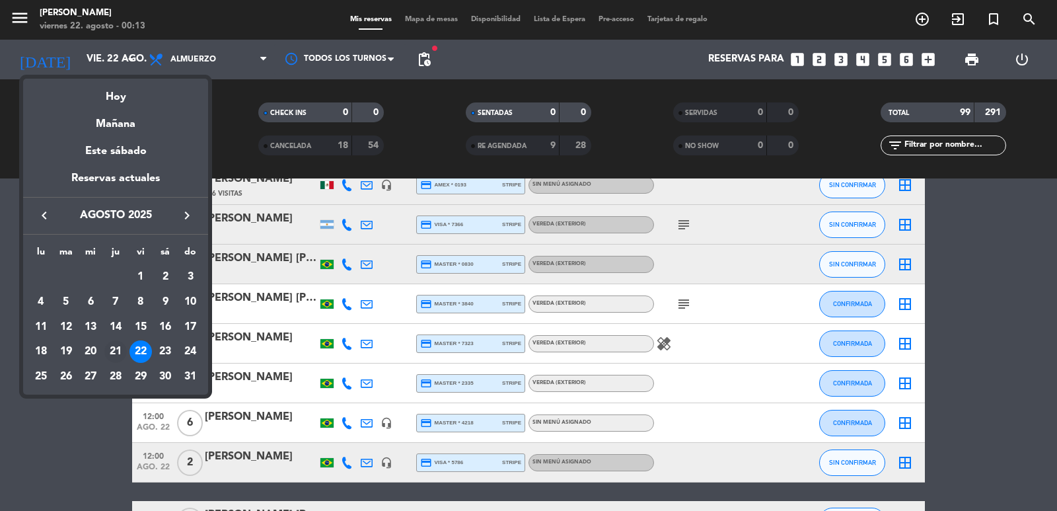
click at [118, 351] on div "21" at bounding box center [115, 351] width 22 height 22
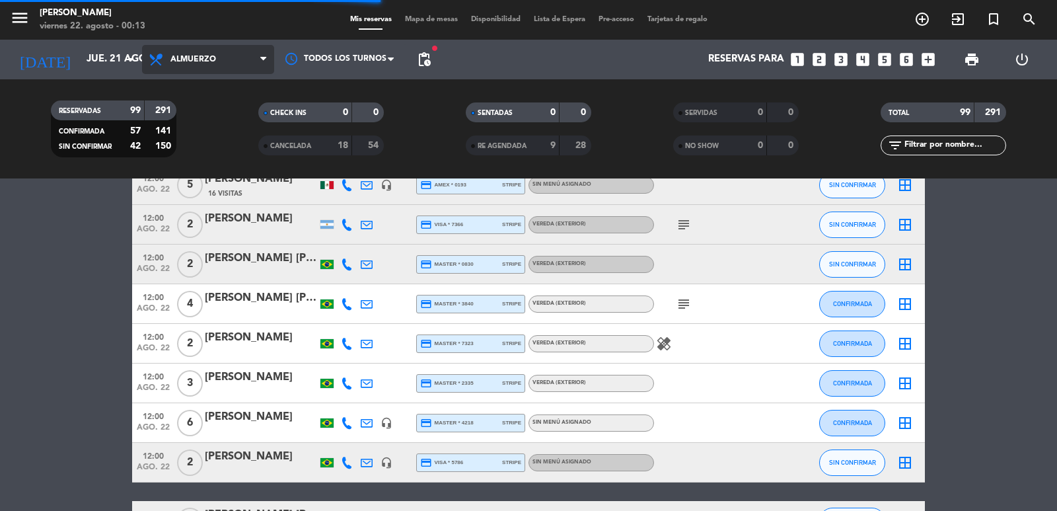
click at [193, 67] on span "Almuerzo" at bounding box center [208, 59] width 132 height 29
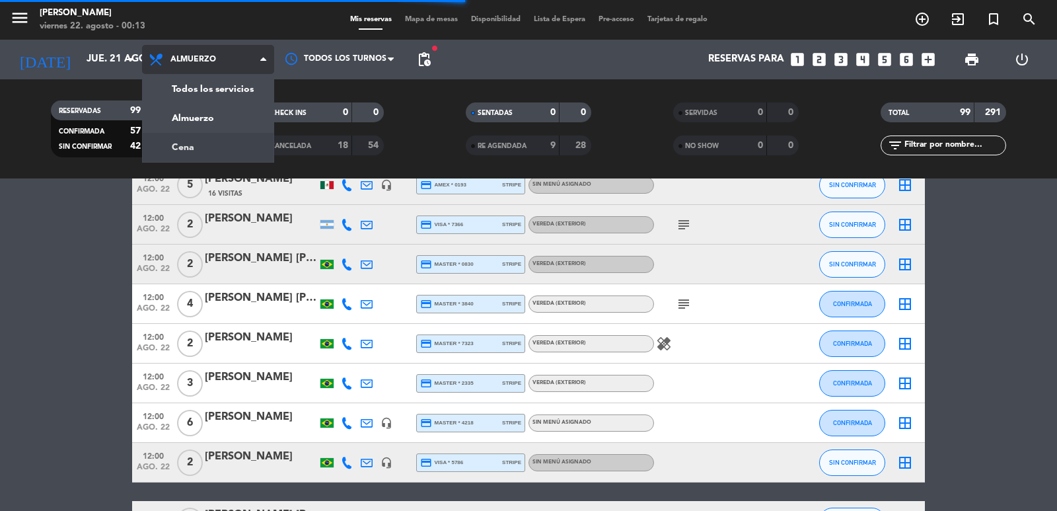
click at [188, 145] on div "menu [PERSON_NAME] 22. [PERSON_NAME] - 00:13 Mis reservas Mapa de mesas Disponi…" at bounding box center [528, 89] width 1057 height 178
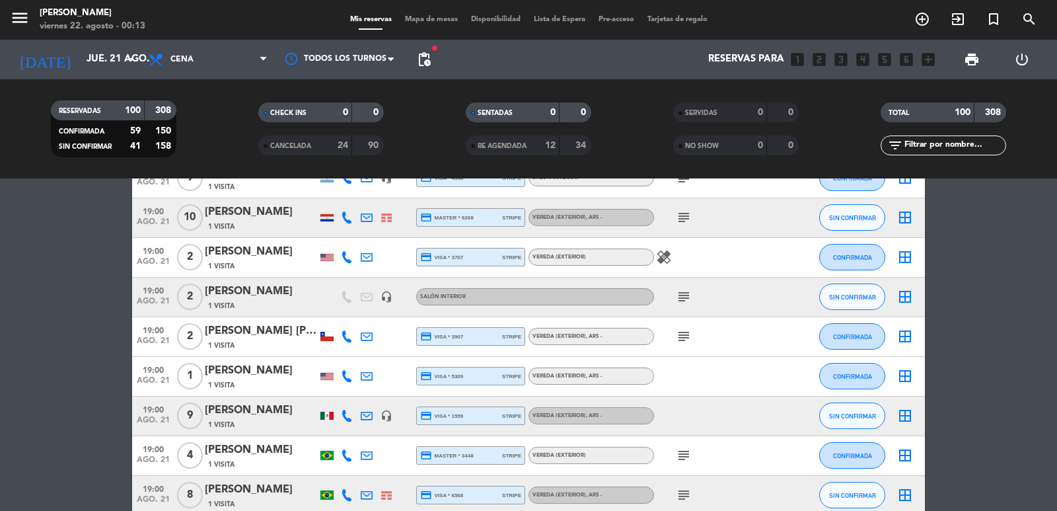
scroll to position [264, 0]
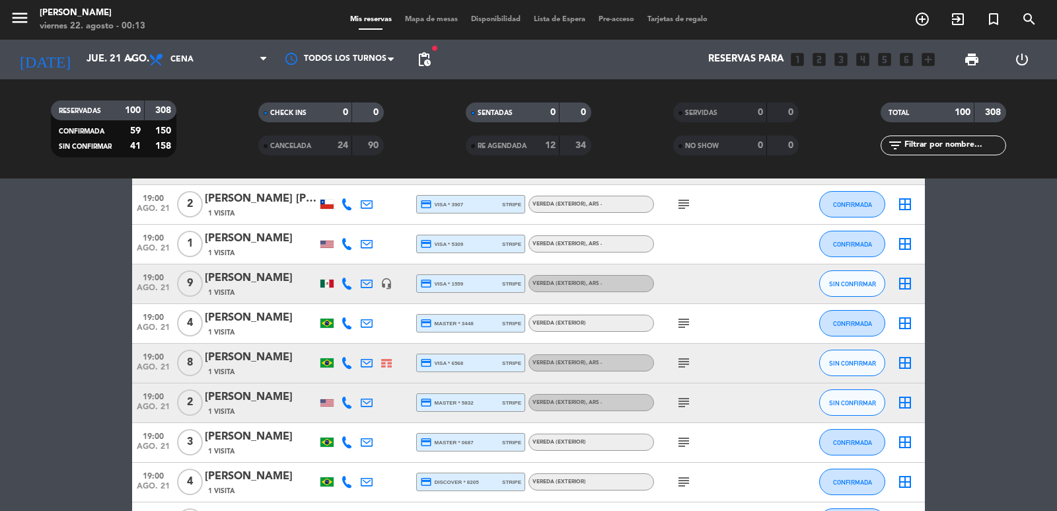
click at [252, 289] on div "1 Visita" at bounding box center [261, 292] width 112 height 11
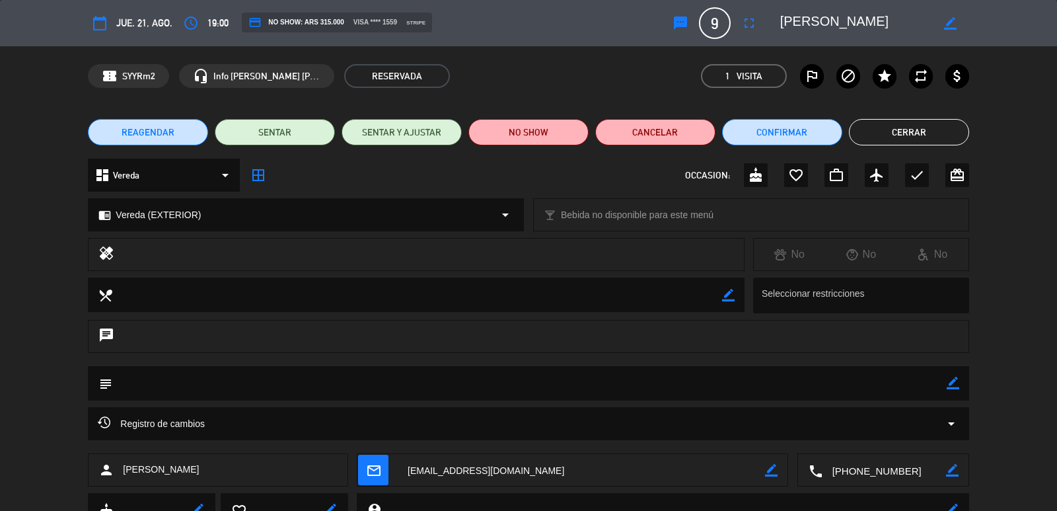
scroll to position [55, 0]
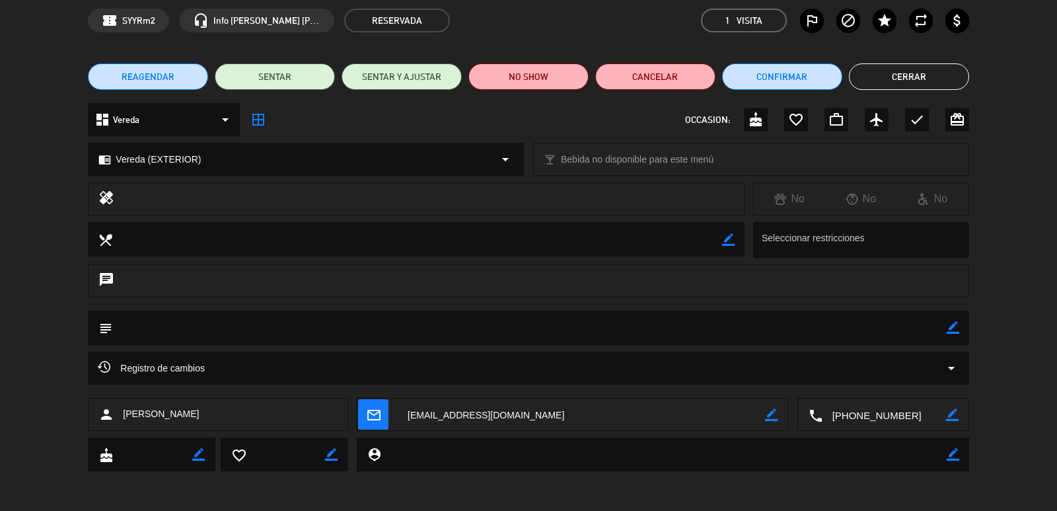
click at [836, 412] on textarea at bounding box center [885, 414] width 124 height 33
click at [852, 377] on span "Click para copiar" at bounding box center [866, 382] width 69 height 14
click at [964, 76] on button "Cerrar" at bounding box center [909, 76] width 120 height 26
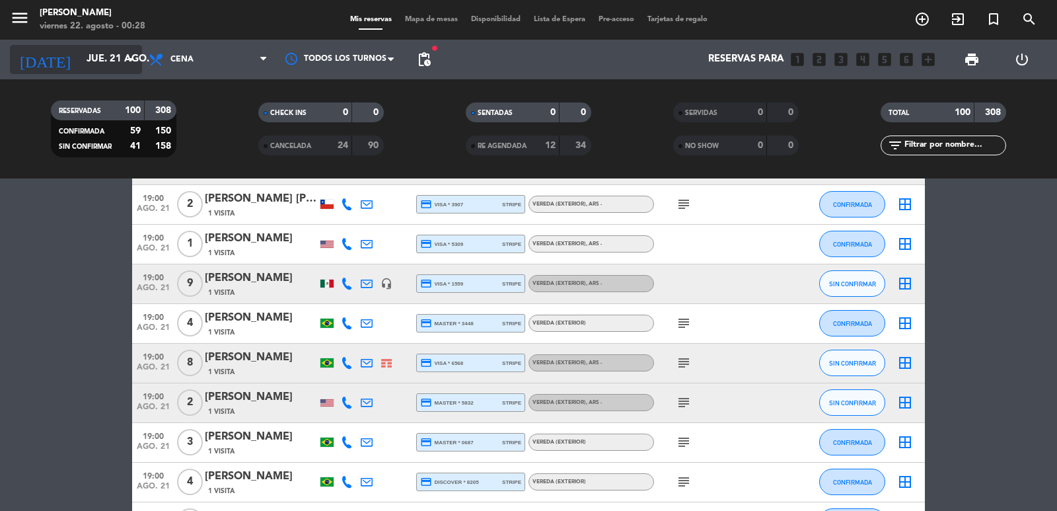
click at [95, 63] on input "jue. 21 ago." at bounding box center [144, 59] width 128 height 25
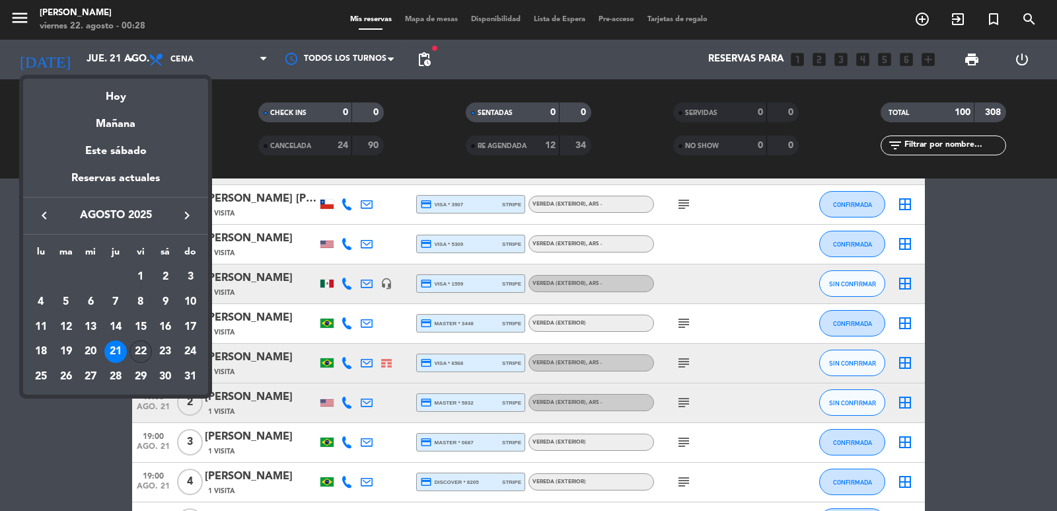
click at [139, 351] on div "22" at bounding box center [140, 351] width 22 height 22
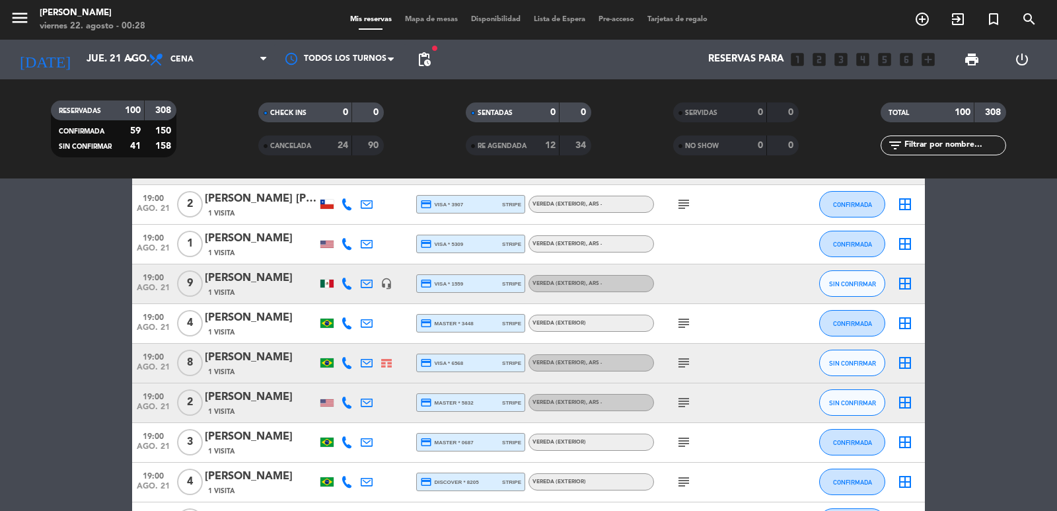
type input "vie. 22 ago."
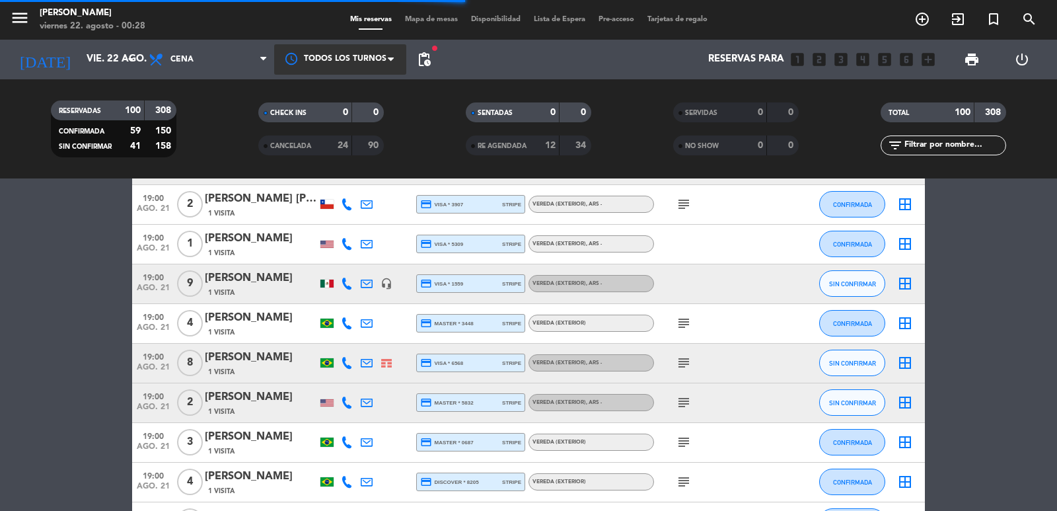
click at [279, 52] on div at bounding box center [340, 59] width 132 height 30
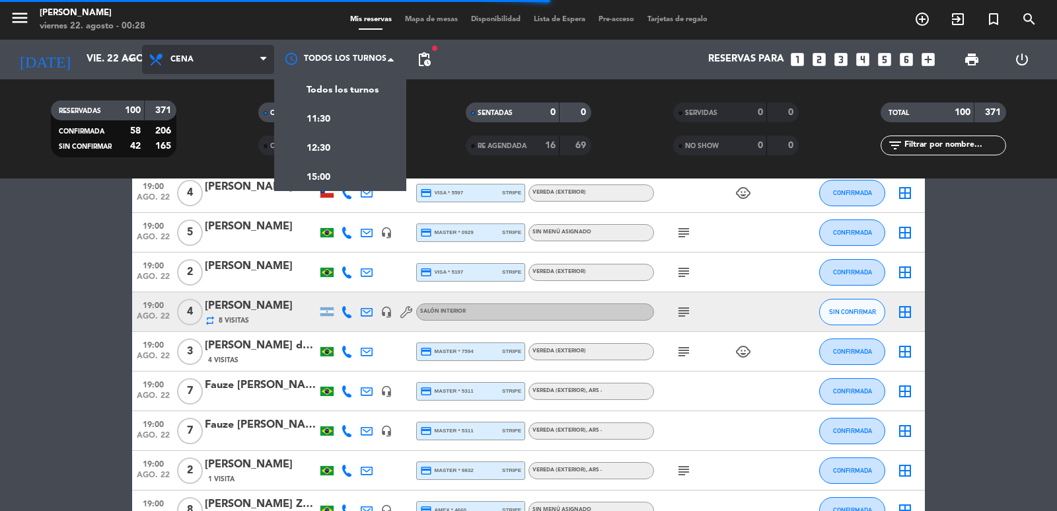
click at [238, 63] on span "Cena" at bounding box center [208, 59] width 132 height 29
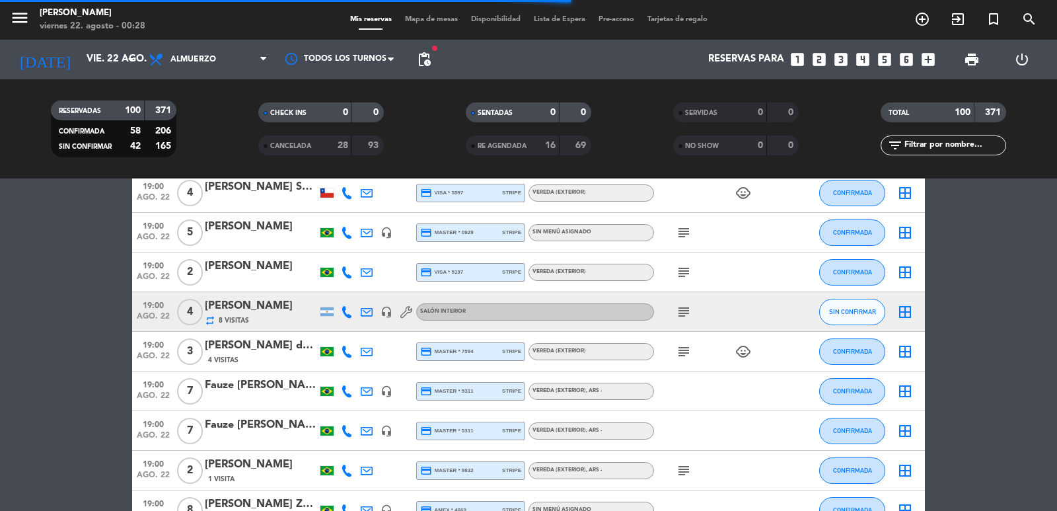
scroll to position [213, 0]
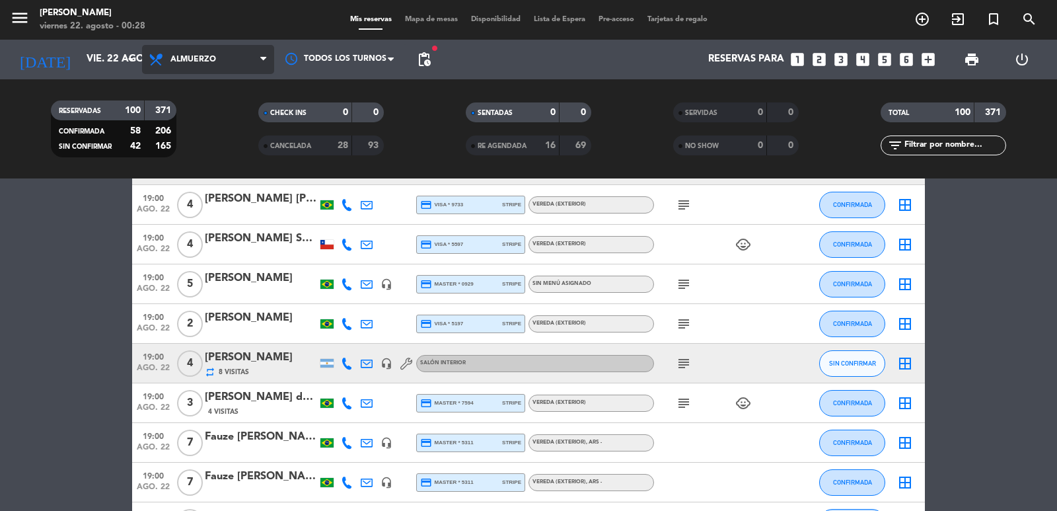
click at [233, 61] on span "Almuerzo" at bounding box center [208, 59] width 132 height 29
click at [217, 121] on div "menu [PERSON_NAME] 22. [PERSON_NAME] - 00:28 Mis reservas Mapa de mesas Disponi…" at bounding box center [528, 89] width 1057 height 178
